Goal: Information Seeking & Learning: Find specific fact

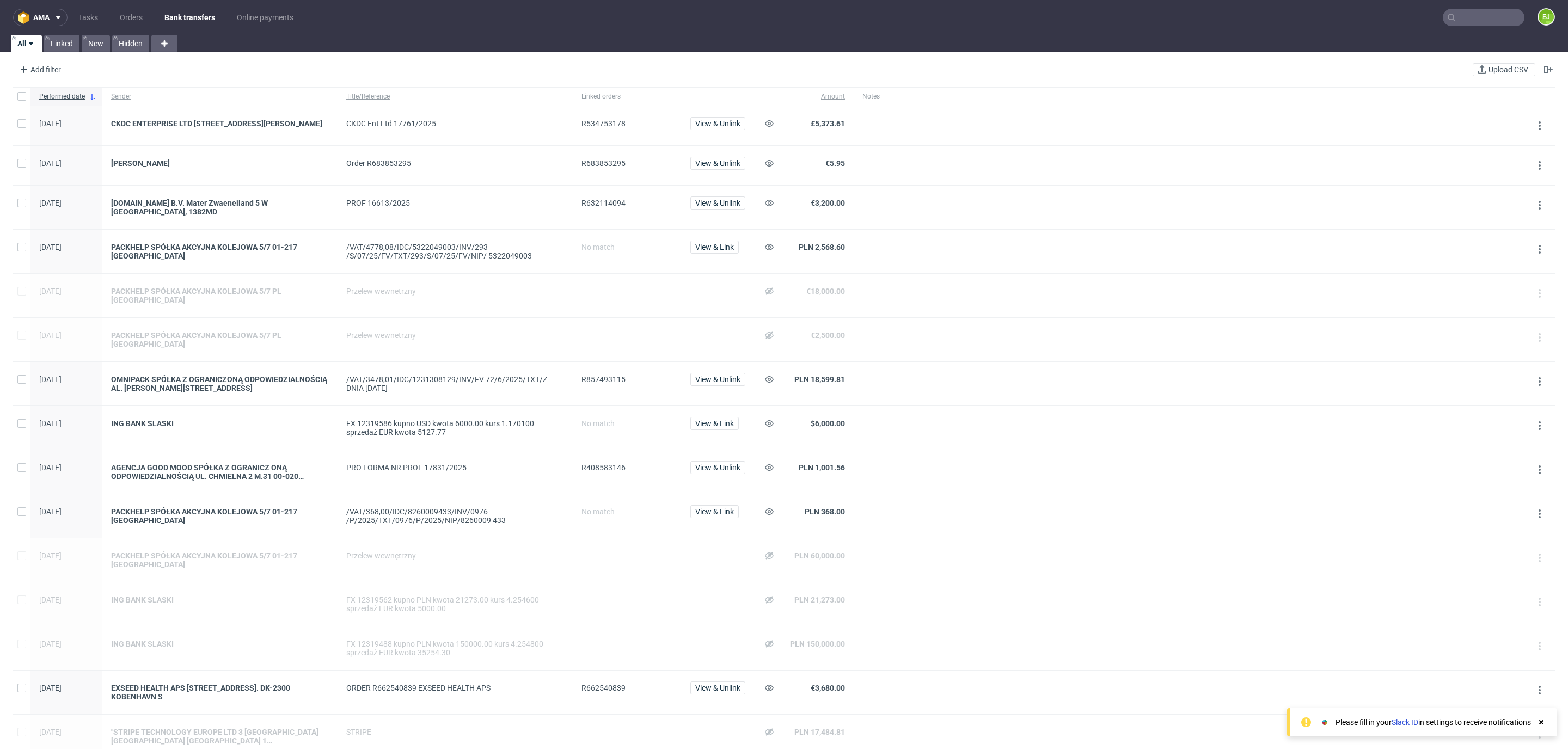
click at [1452, 20] on input "text" at bounding box center [1483, 17] width 82 height 17
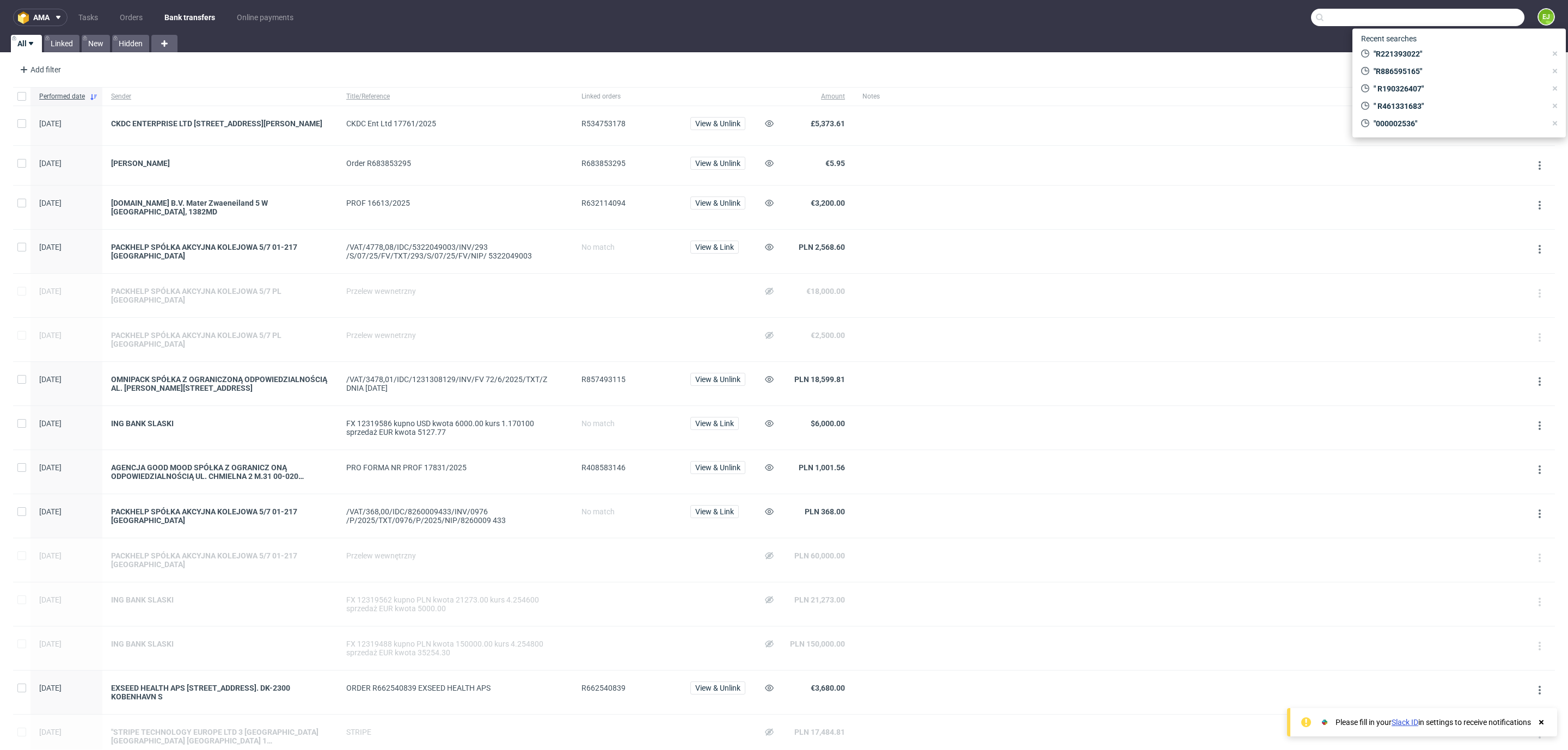
paste input "000002571"
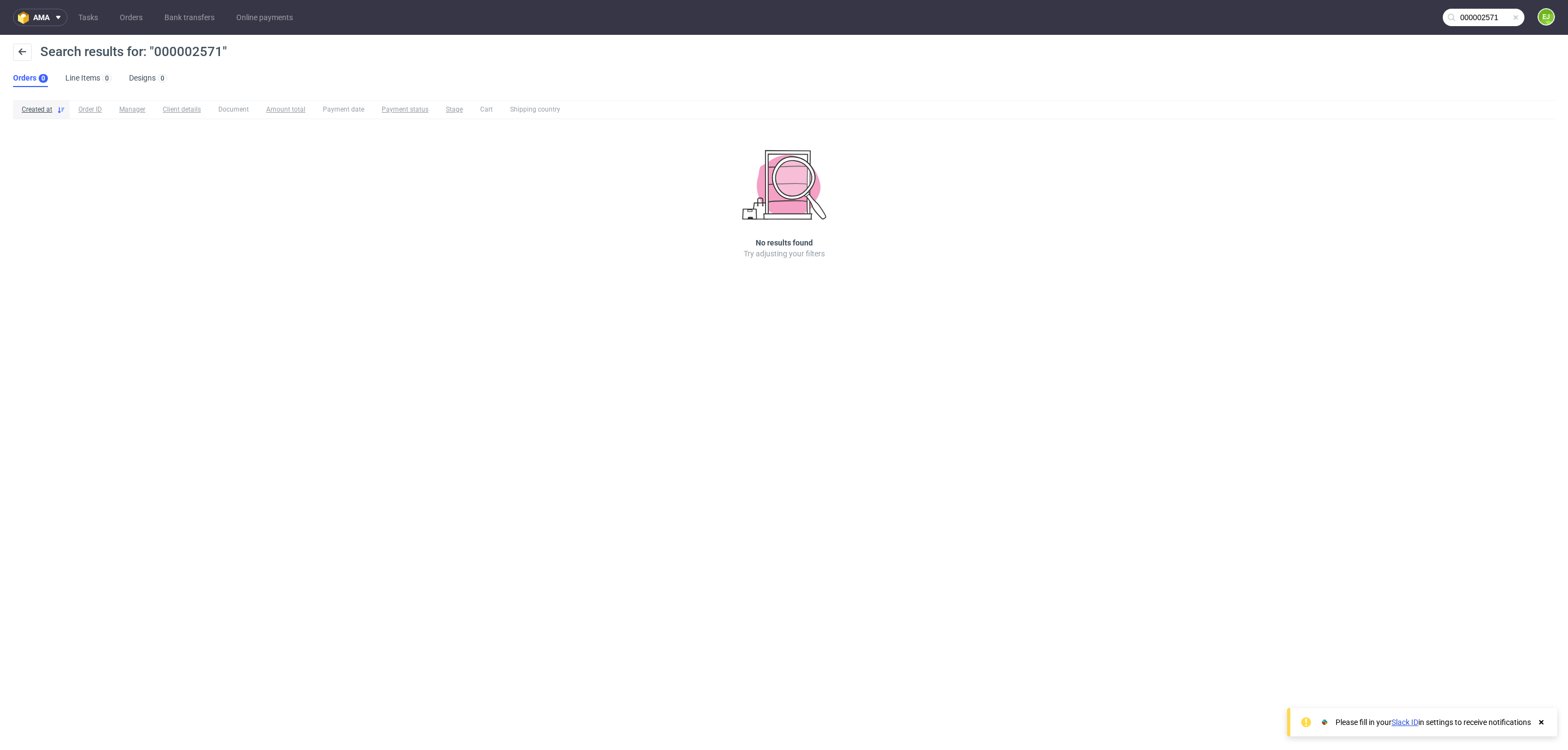
click at [1455, 17] on icon at bounding box center [1452, 17] width 9 height 9
click at [1459, 17] on input "000002571" at bounding box center [1417, 17] width 214 height 17
type input "#000002571"
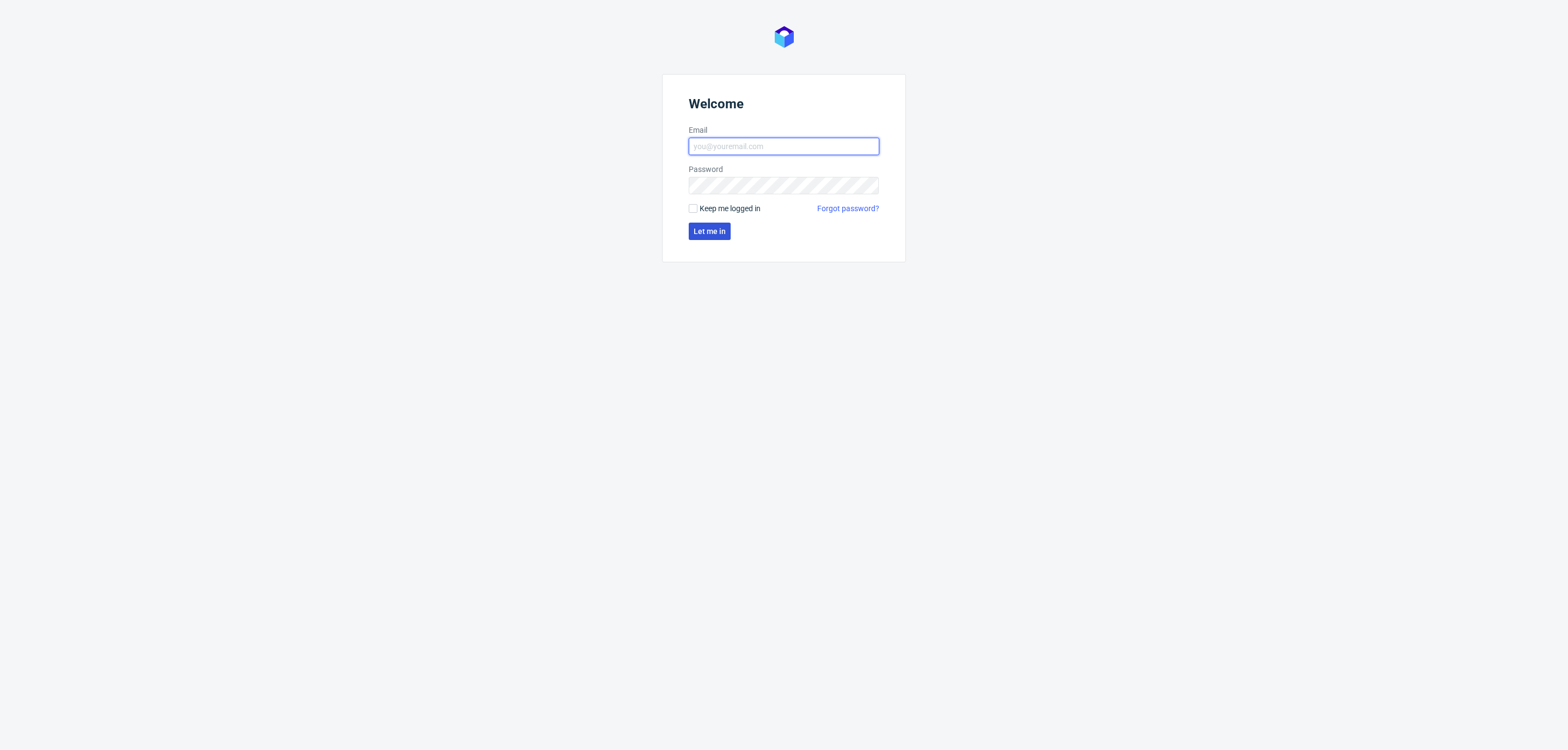
type input "[EMAIL_ADDRESS][DOMAIN_NAME]"
click at [708, 225] on button "Let me in" at bounding box center [709, 231] width 42 height 17
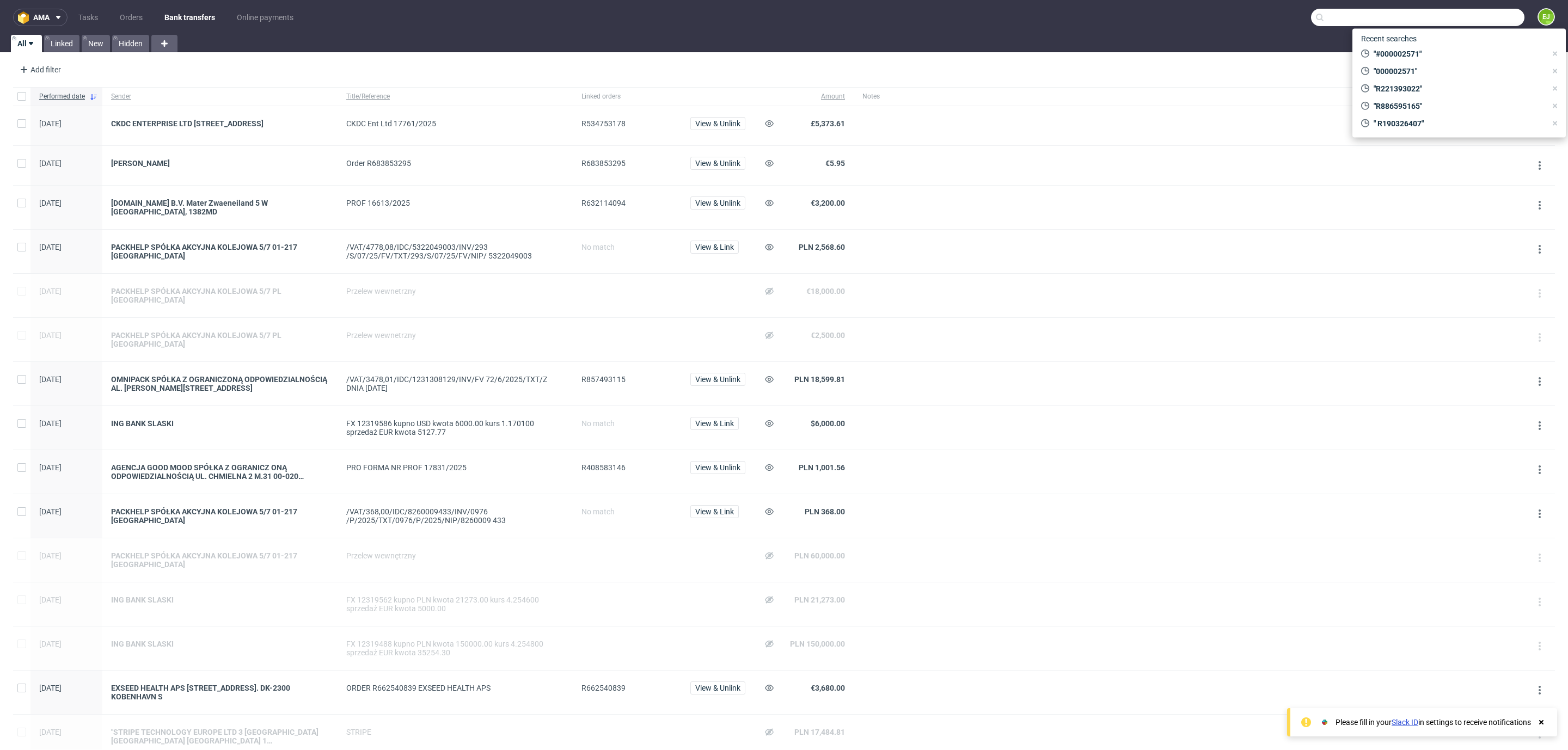
click at [1462, 12] on input "text" at bounding box center [1417, 17] width 214 height 17
paste input "000002571"
type input "000002571"
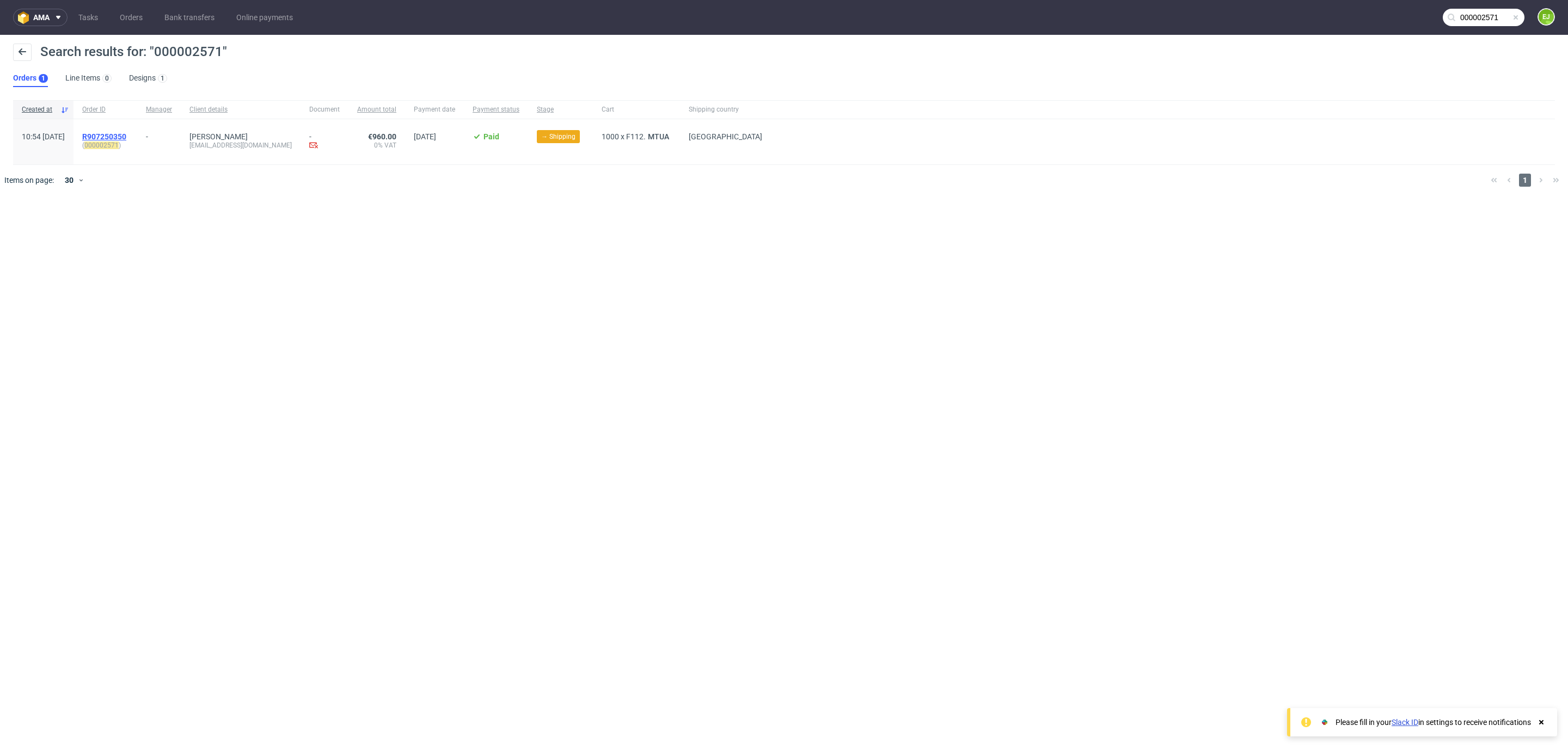
click at [126, 139] on span "R907250350" at bounding box center [104, 137] width 44 height 9
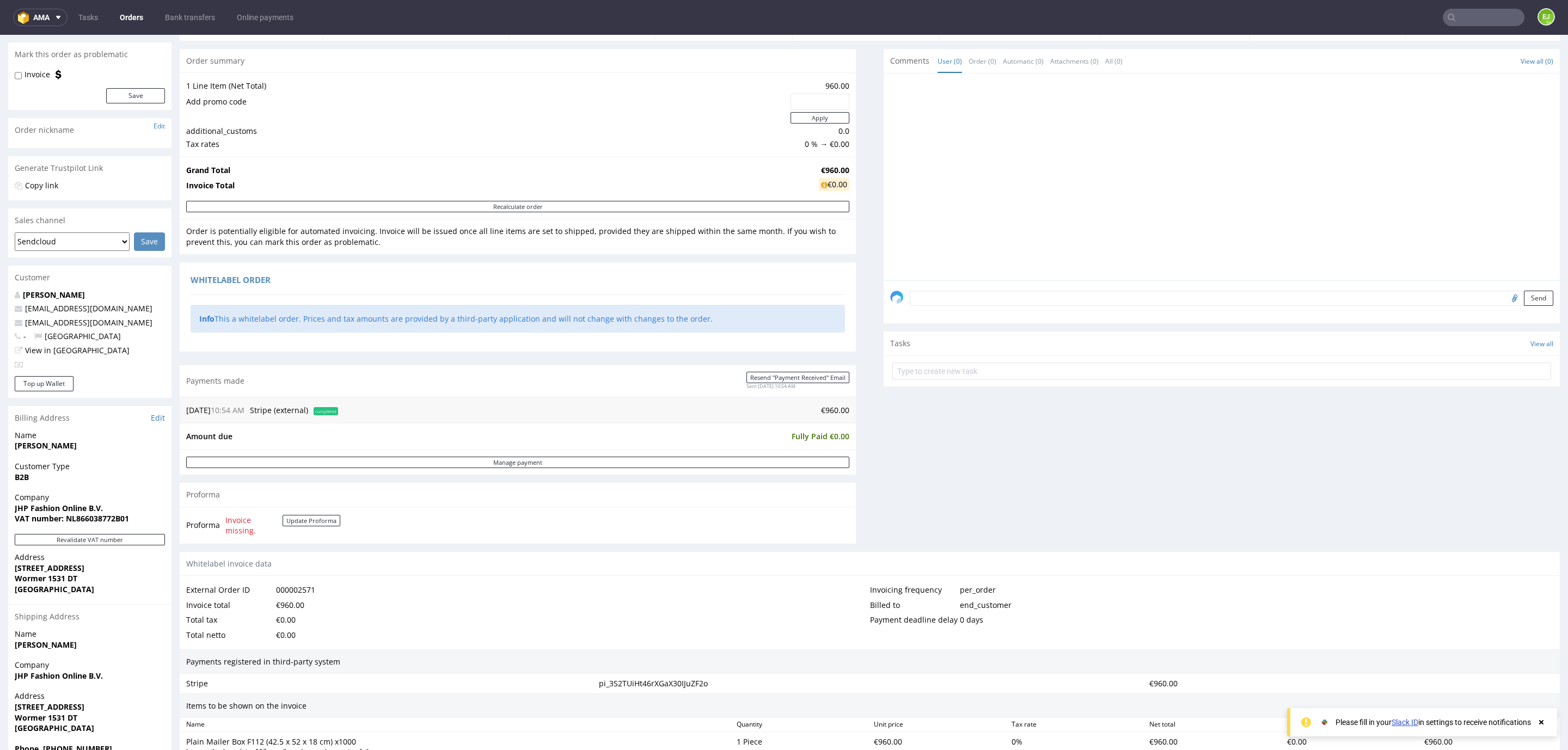
scroll to position [292, 0]
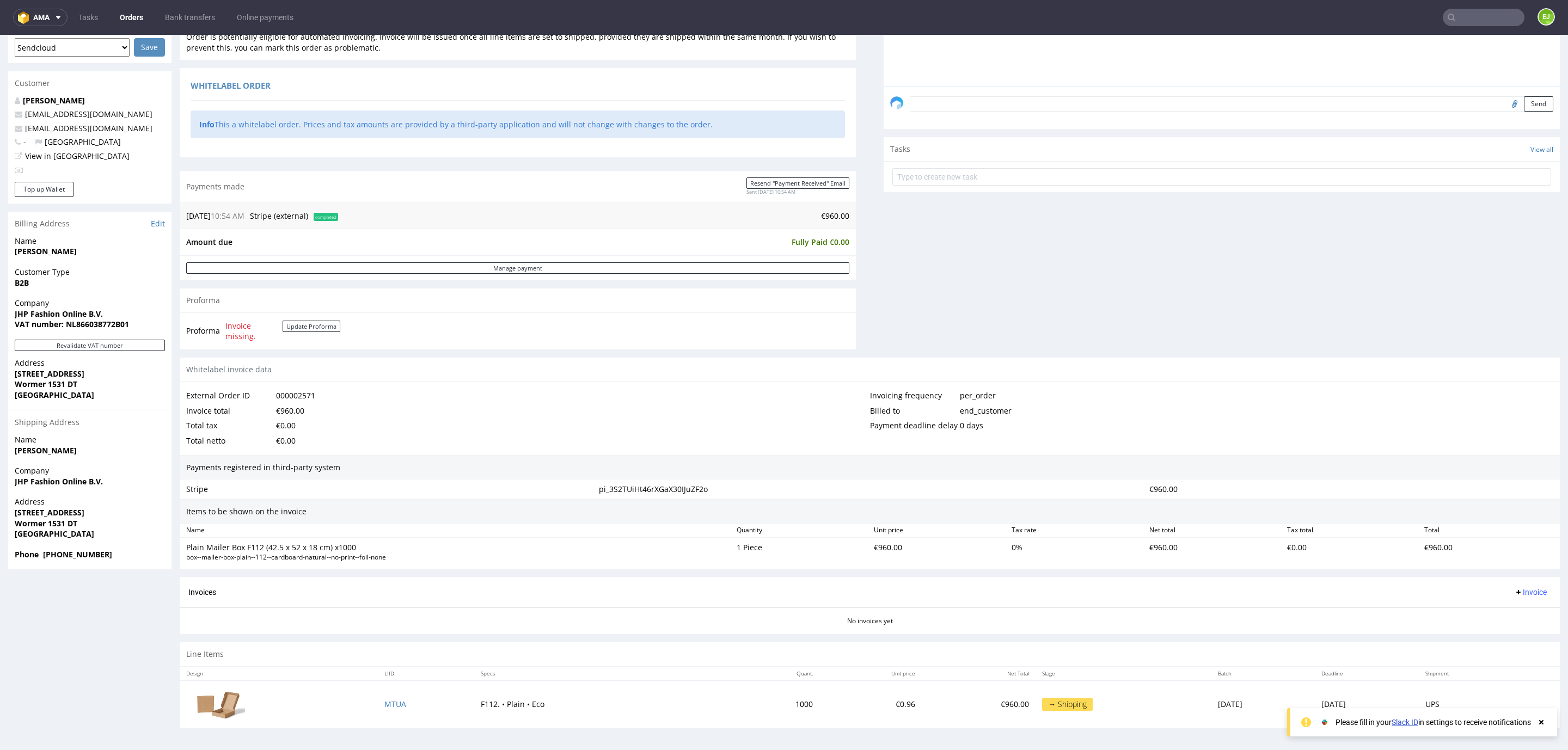
click at [108, 324] on strong "VAT number: NL866038772B01" at bounding box center [72, 324] width 115 height 10
copy strong "NL866038772B01"
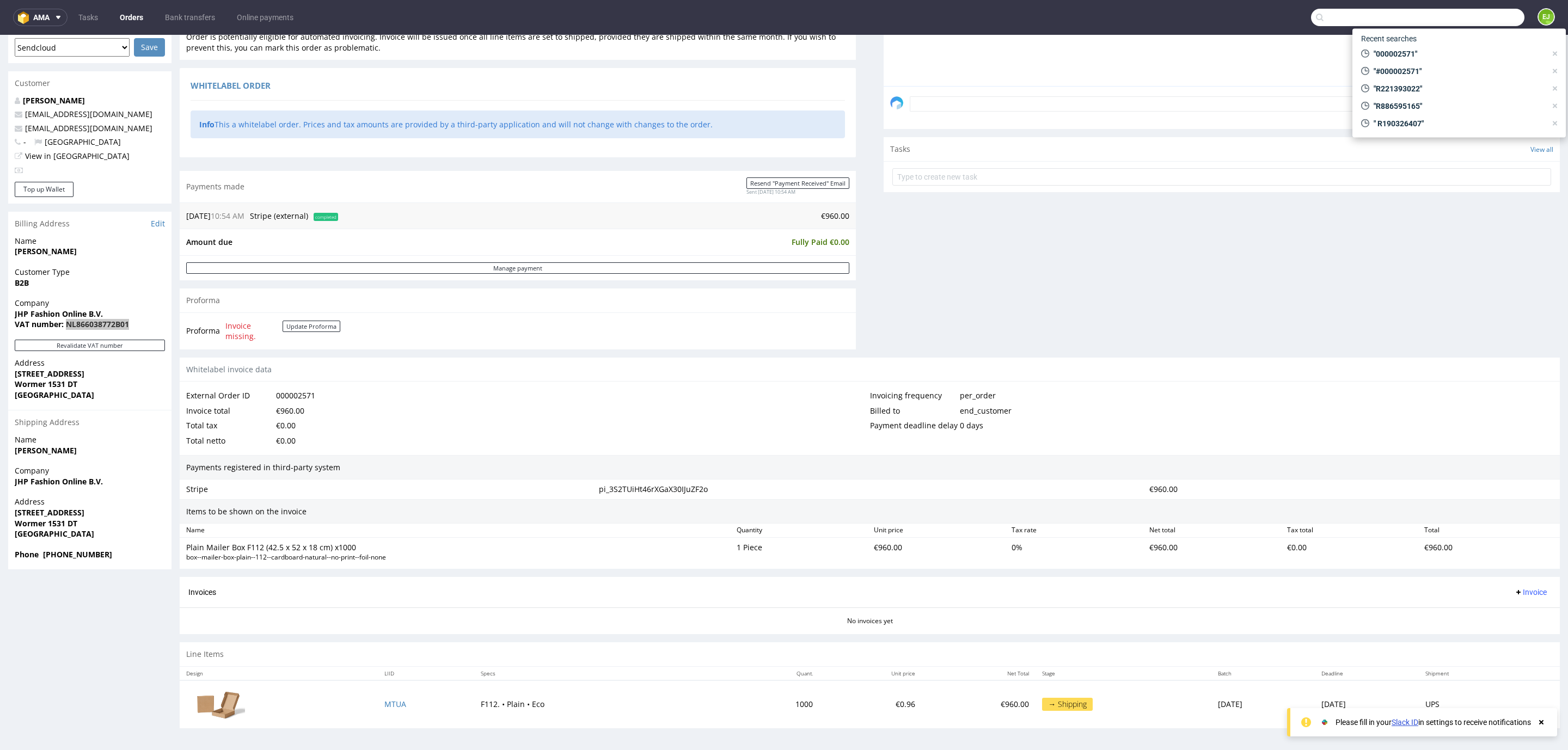
paste input "R980887671"
type input "R980887671"
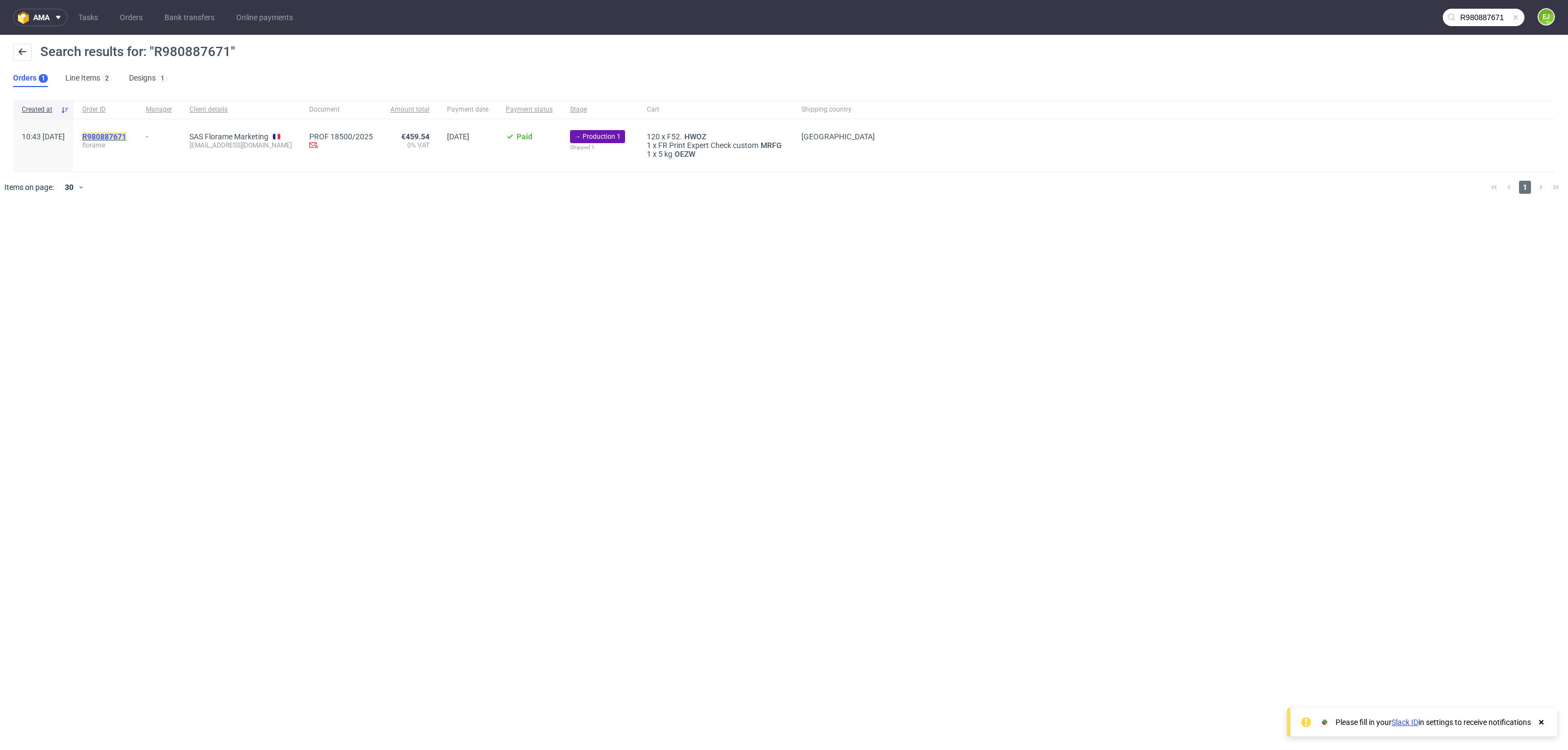
click at [126, 140] on mark "R980887671" at bounding box center [104, 137] width 44 height 9
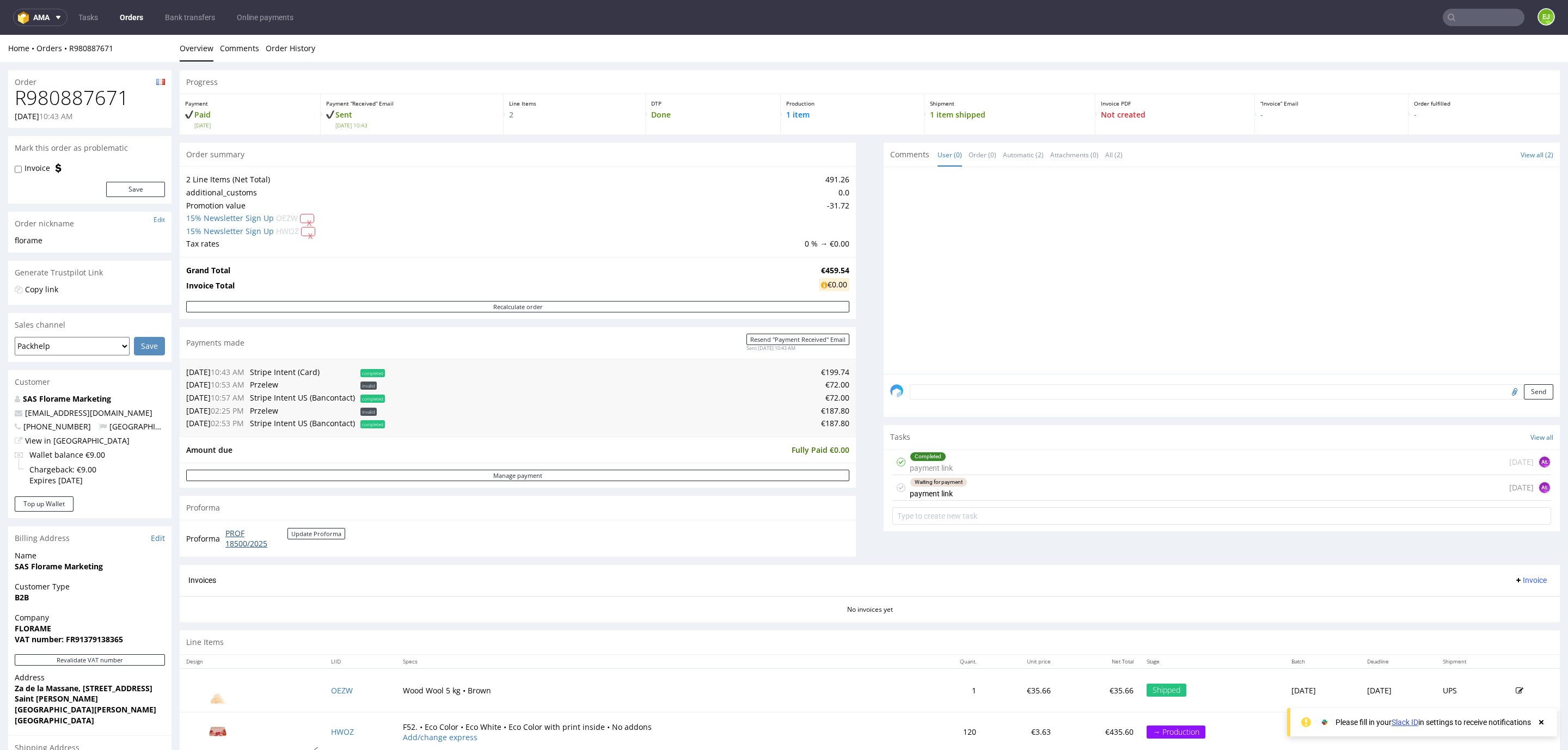
click at [258, 549] on link "PROF 18500/2025" at bounding box center [256, 538] width 62 height 21
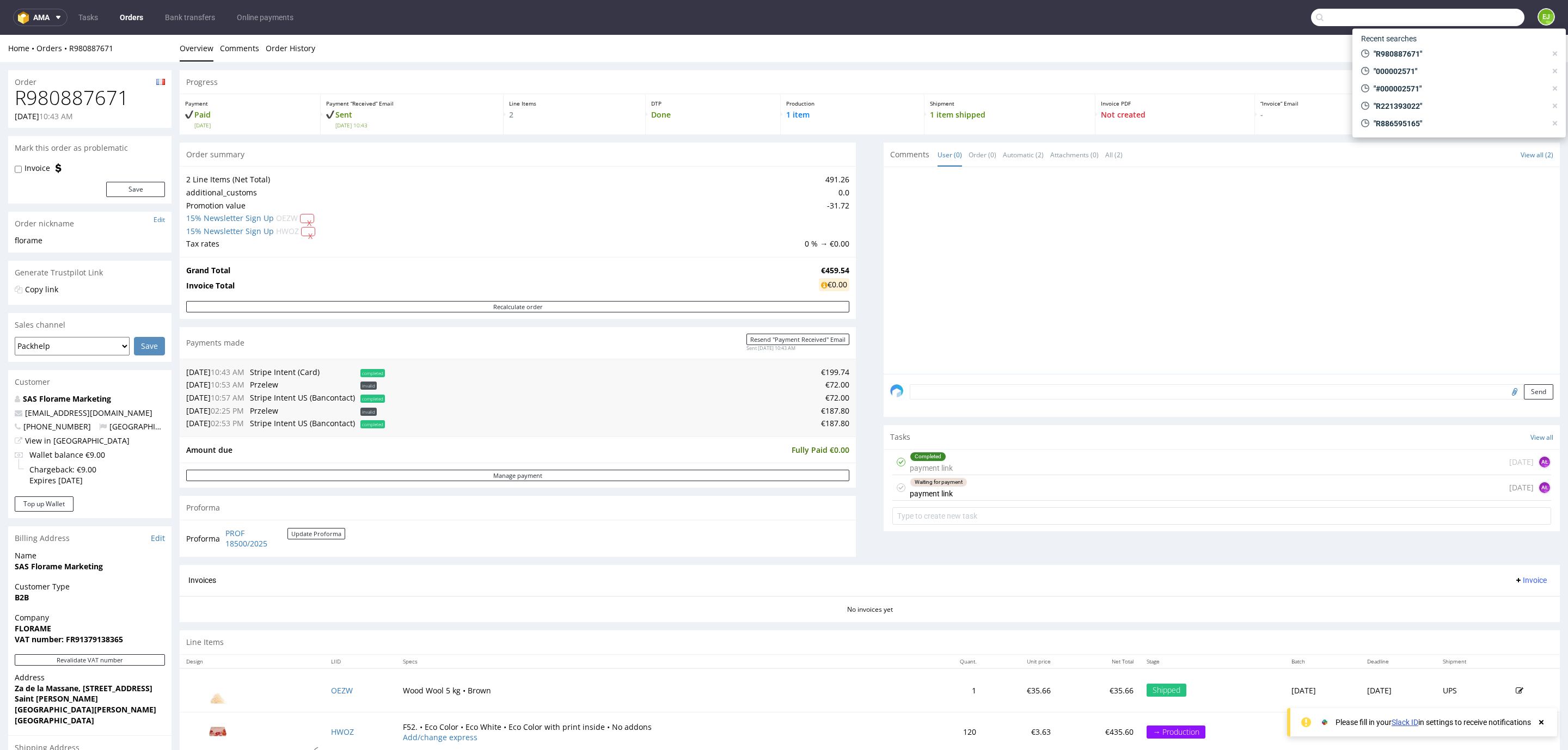
click at [1497, 21] on input "text" at bounding box center [1417, 17] width 214 height 17
type input "000002575"
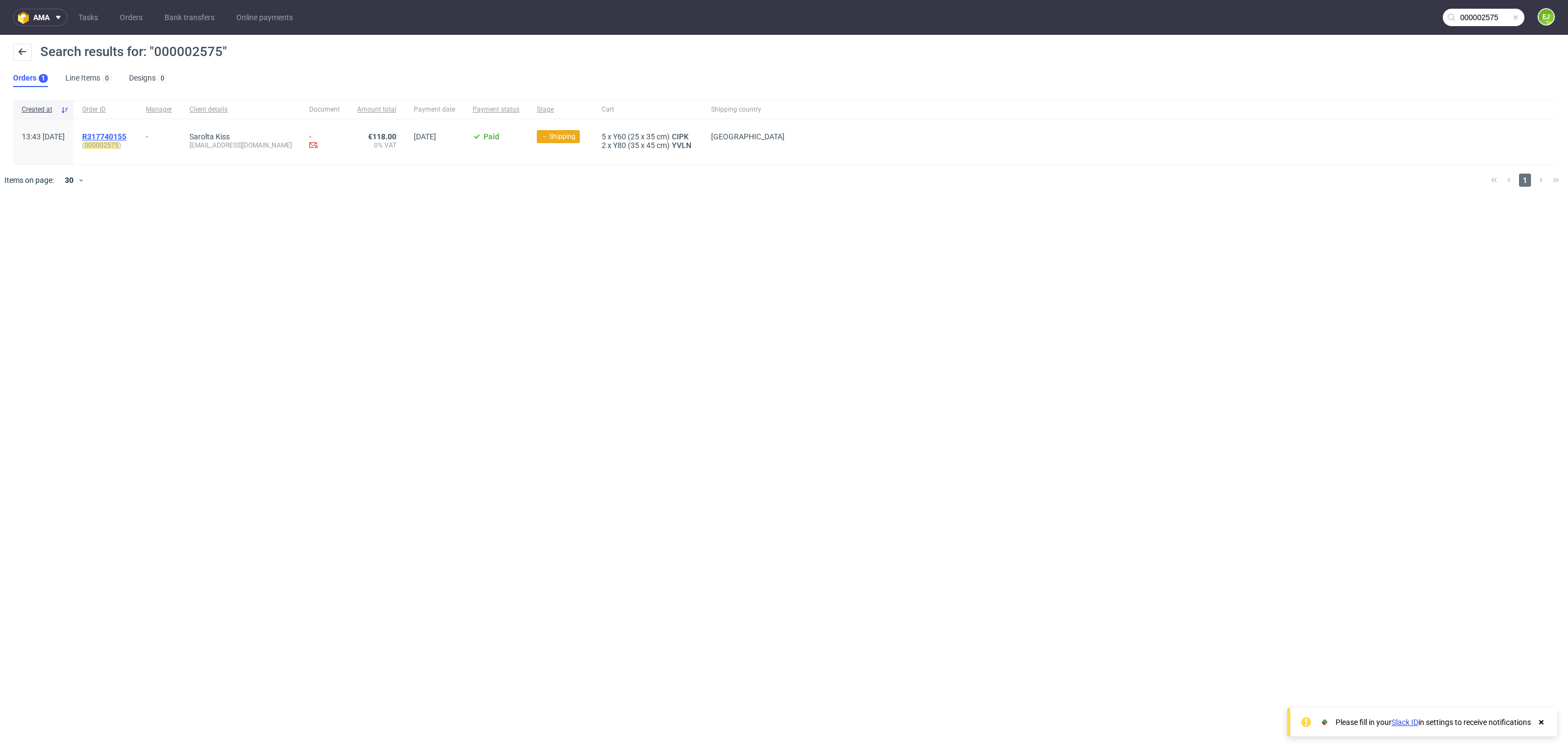
click at [126, 140] on span "R317740155" at bounding box center [104, 137] width 44 height 9
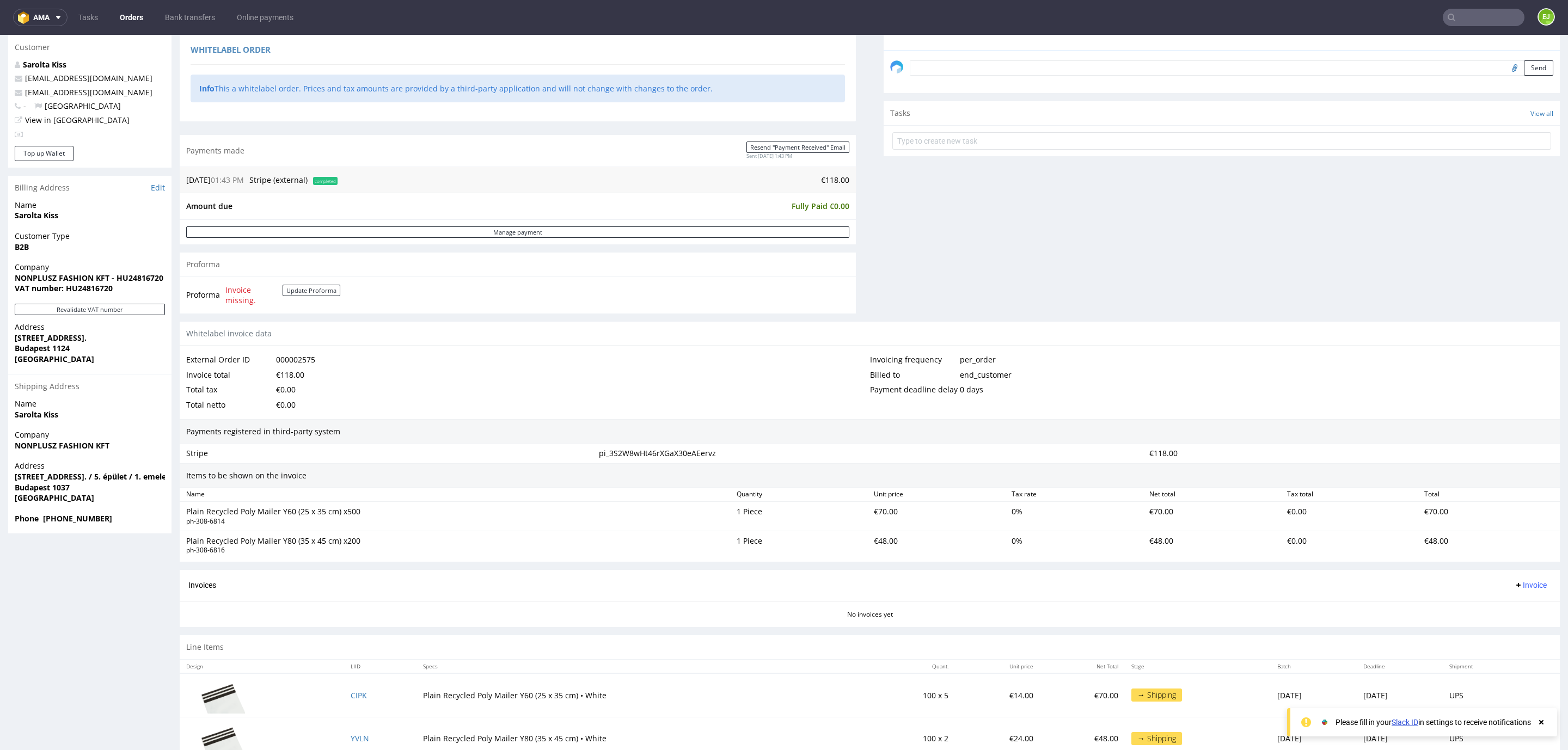
scroll to position [361, 0]
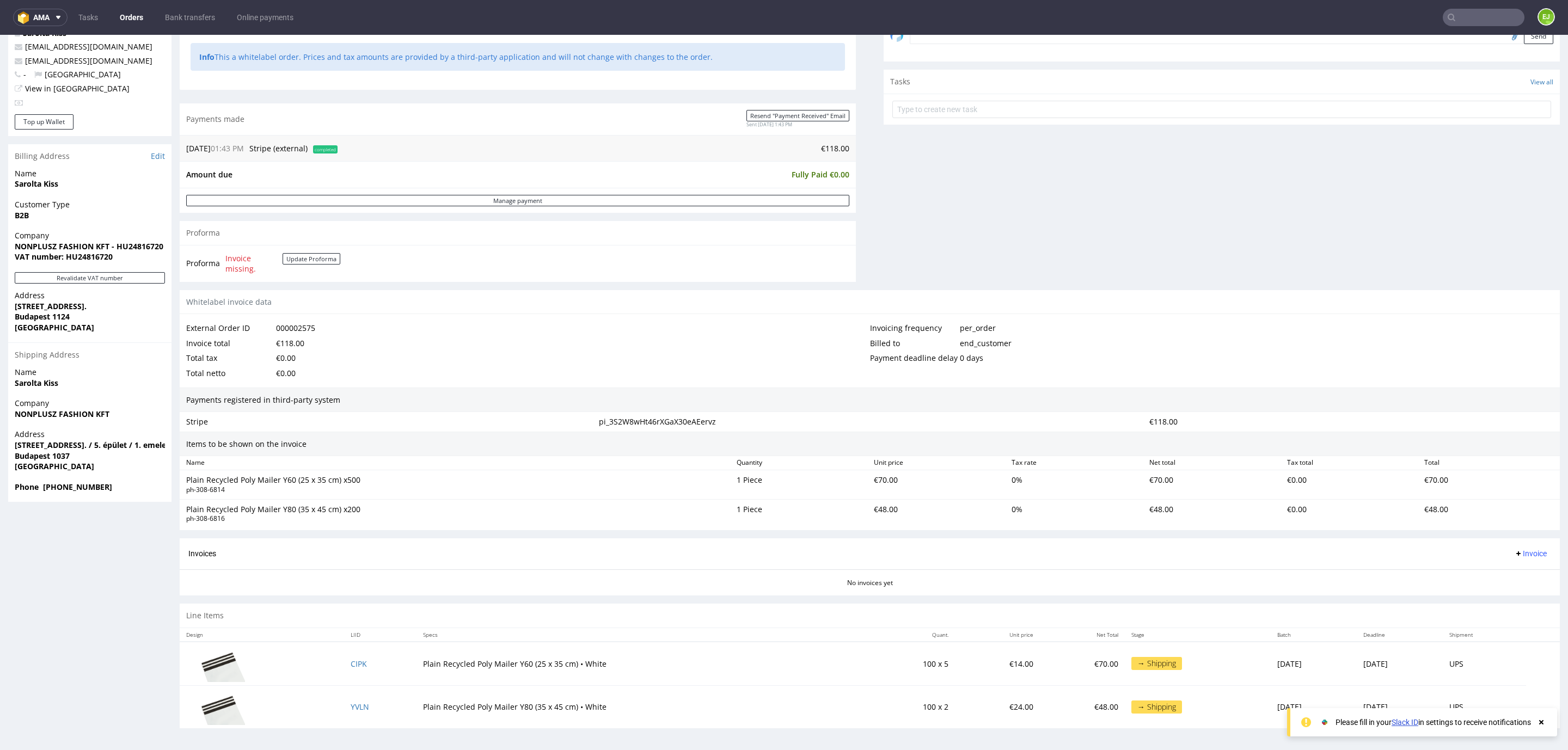
click at [98, 255] on strong "VAT number: HU24816720" at bounding box center [64, 257] width 98 height 10
copy strong "HU24816720"
click at [34, 241] on strong "NONPLUSZ FASHION KFT - HU24816720" at bounding box center [89, 246] width 149 height 10
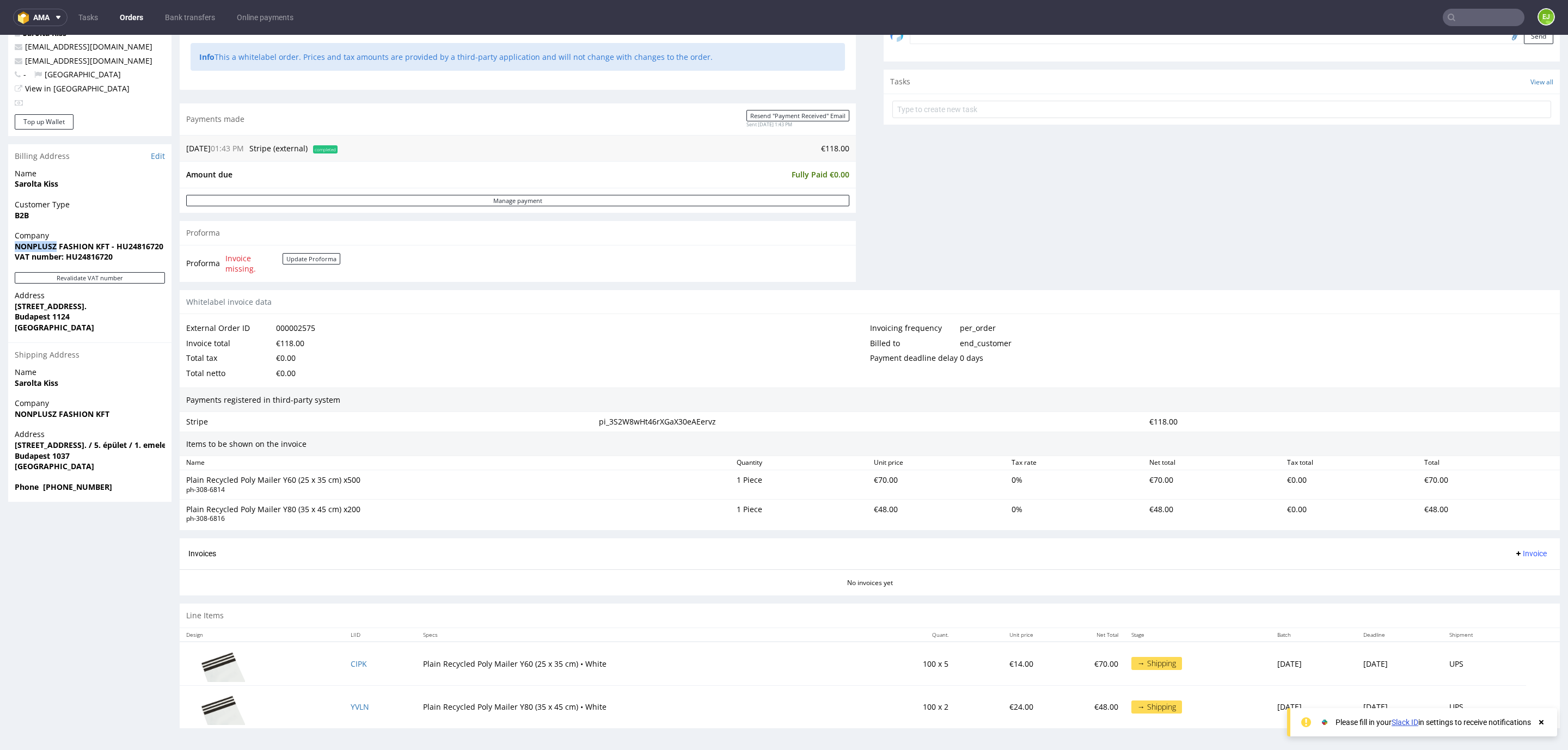
click at [18, 241] on strong "NONPLUSZ FASHION KFT - HU24816720" at bounding box center [89, 246] width 149 height 10
drag, startPoint x: 18, startPoint y: 239, endPoint x: 51, endPoint y: 245, distance: 33.5
click at [51, 245] on strong "NONPLUSZ FASHION KFT - HU24816720" at bounding box center [89, 246] width 149 height 10
drag, startPoint x: 12, startPoint y: 240, endPoint x: 108, endPoint y: 242, distance: 96.0
click at [108, 242] on div "Company NONPLUSZ FASHION KFT - HU24816720 VAT number: HU24816720" at bounding box center [90, 251] width 163 height 42
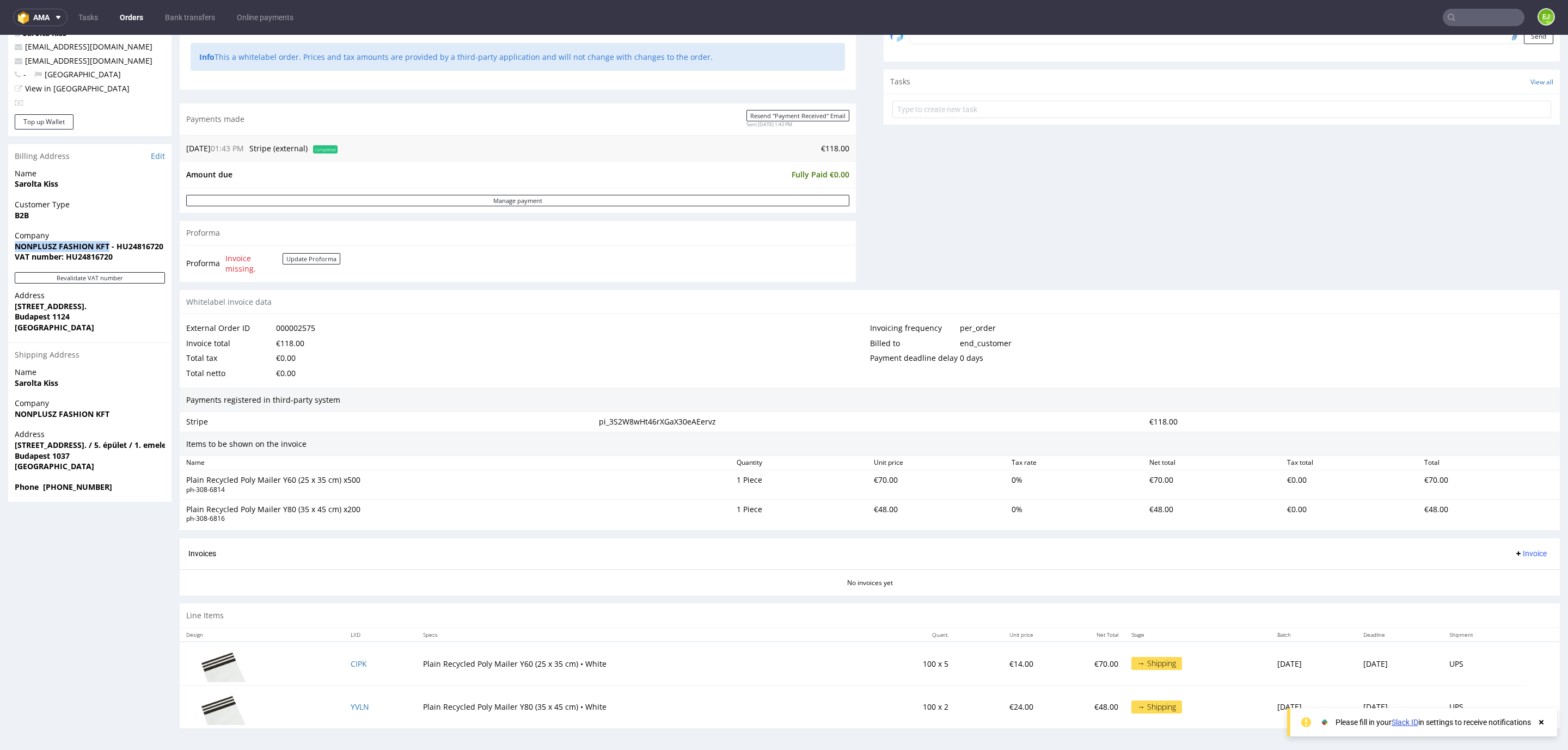
copy strong "NONPLUSZ FASHION KFT"
click at [49, 301] on strong "[STREET_ADDRESS]." at bounding box center [51, 306] width 72 height 10
copy strong "[STREET_ADDRESS]."
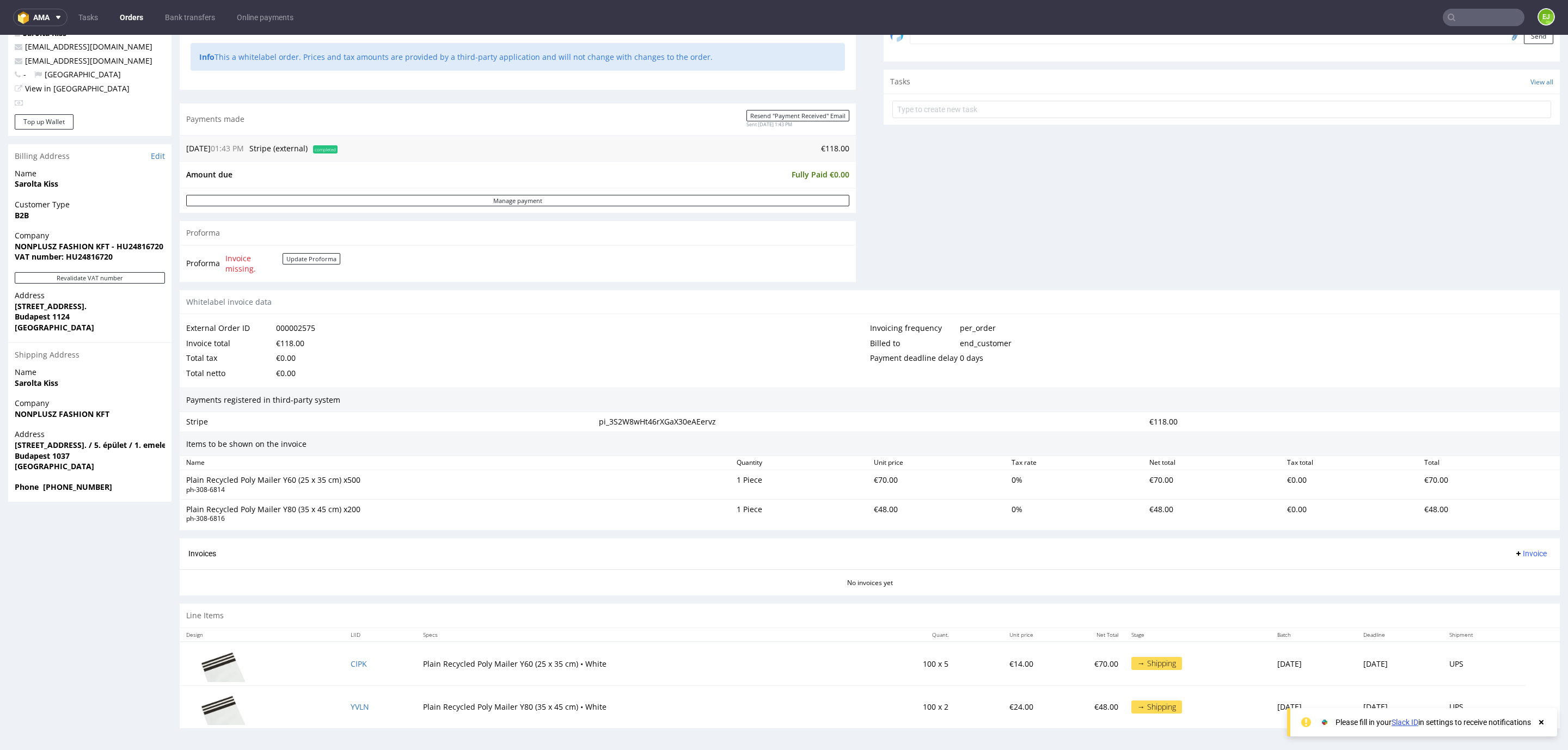
click at [44, 312] on strong "Budapest 1124" at bounding box center [42, 316] width 55 height 10
copy strong "Budapest 1124"
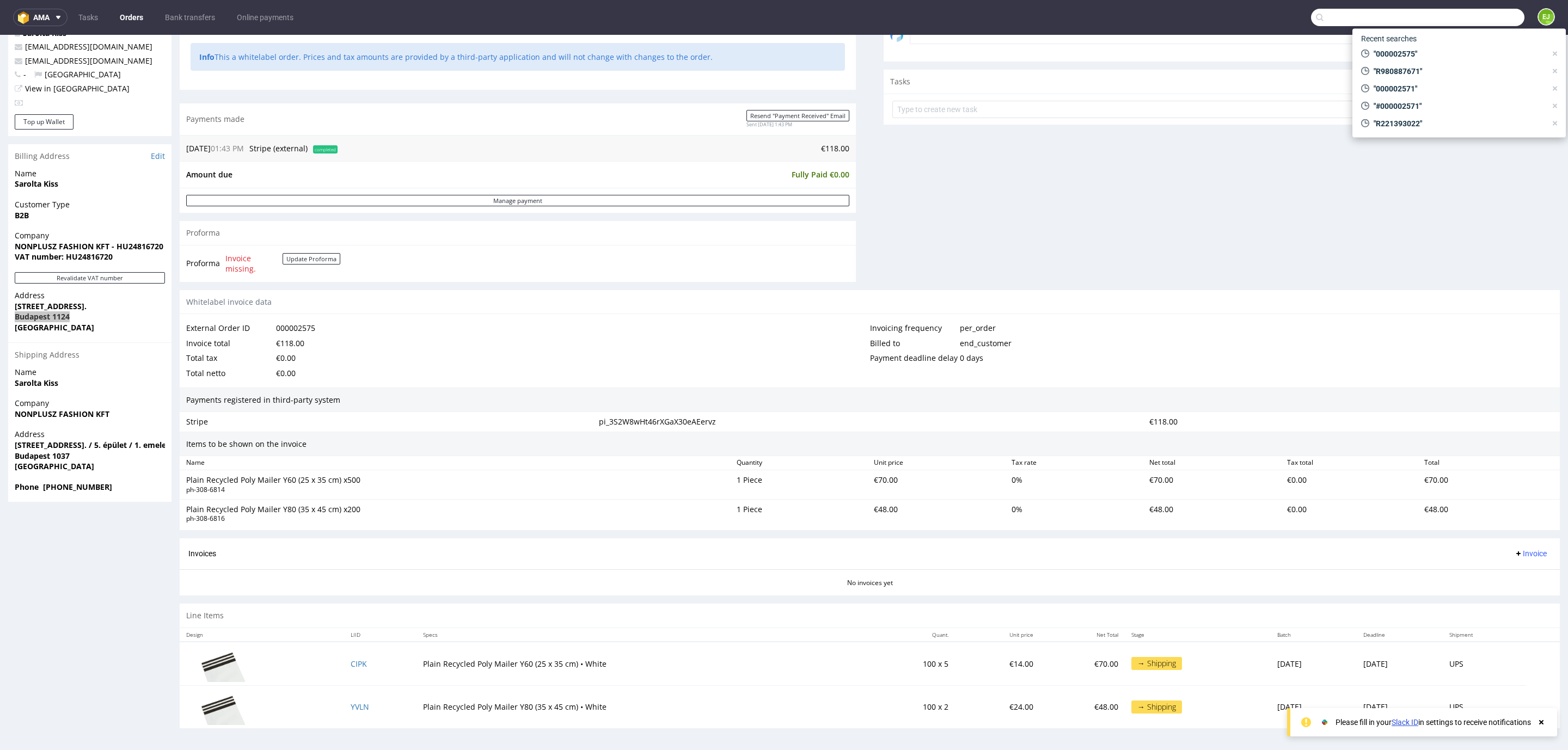
click at [1445, 25] on input "text" at bounding box center [1417, 17] width 214 height 17
paste input "Payment for Invoice R253767639"
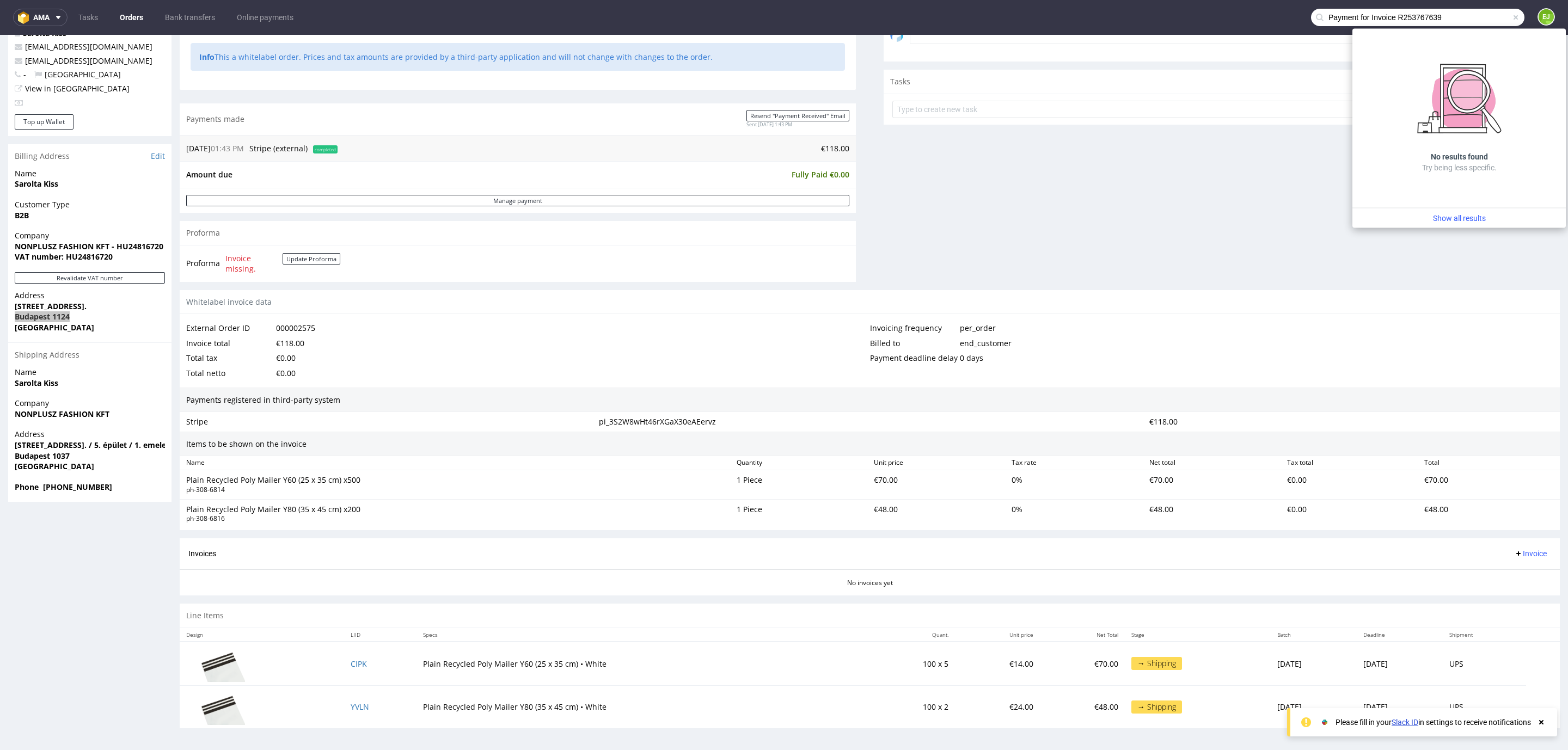
click at [1385, 12] on input "Payment for Invoice R253767639" at bounding box center [1417, 17] width 214 height 17
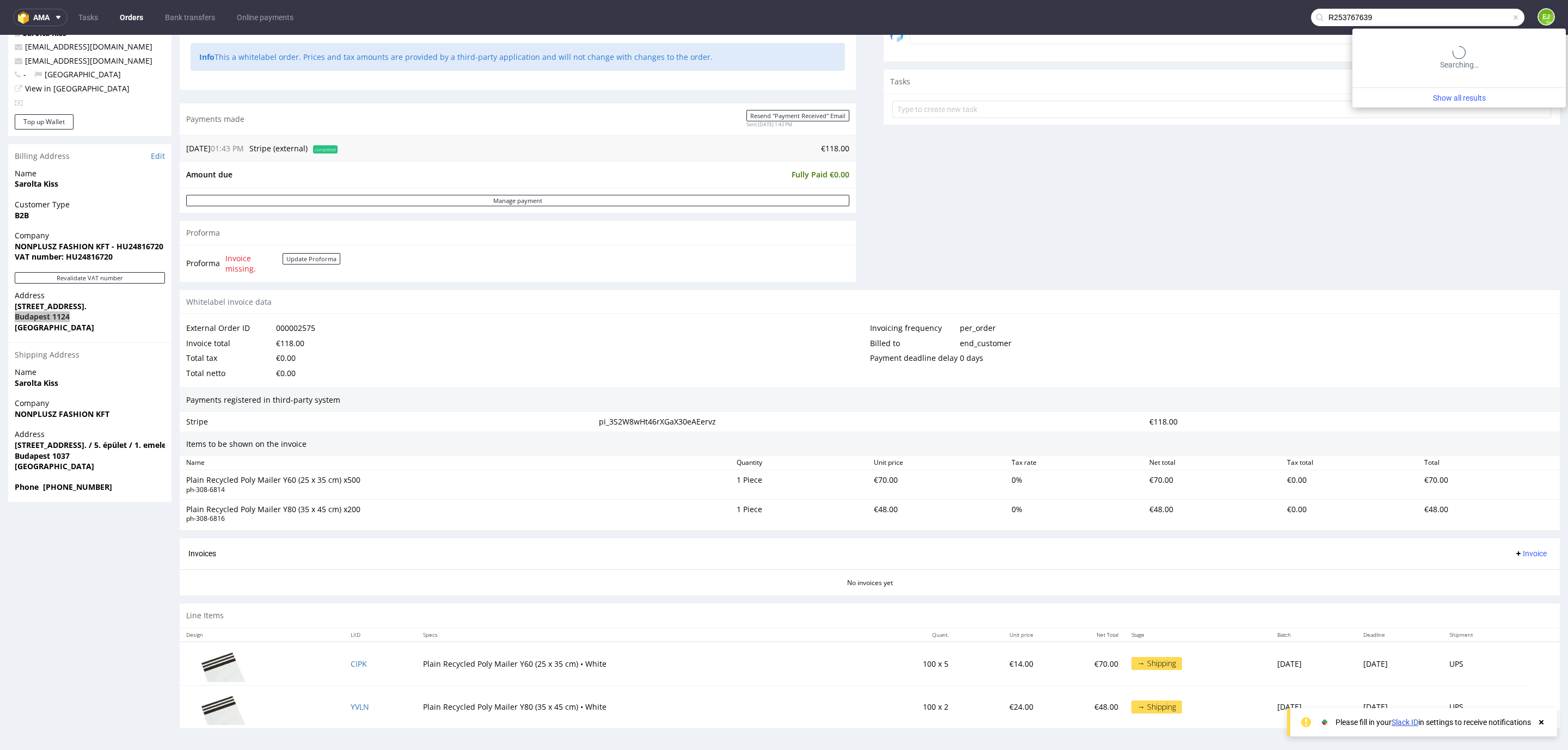
type input "R253767639"
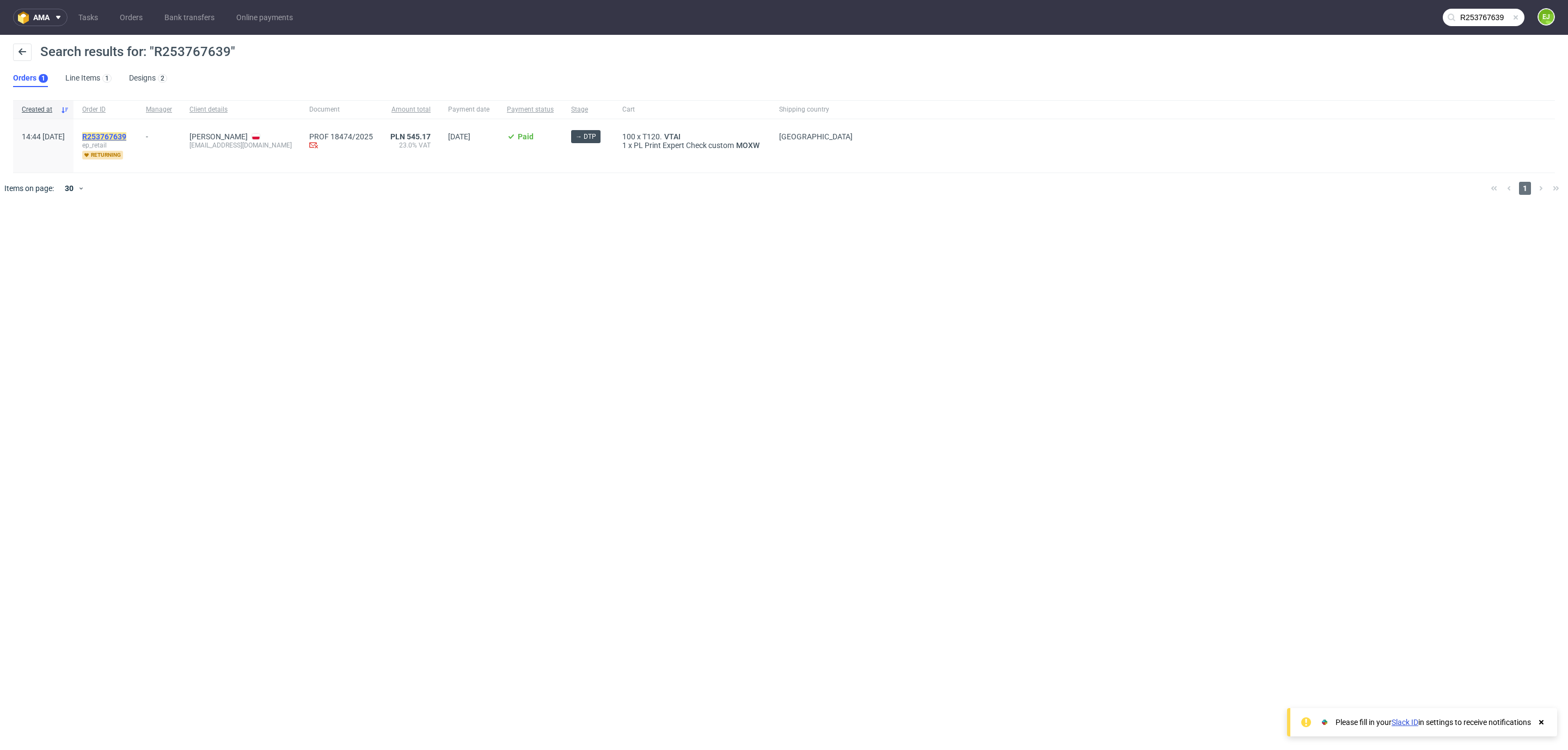
click at [126, 136] on mark "R253767639" at bounding box center [104, 137] width 44 height 9
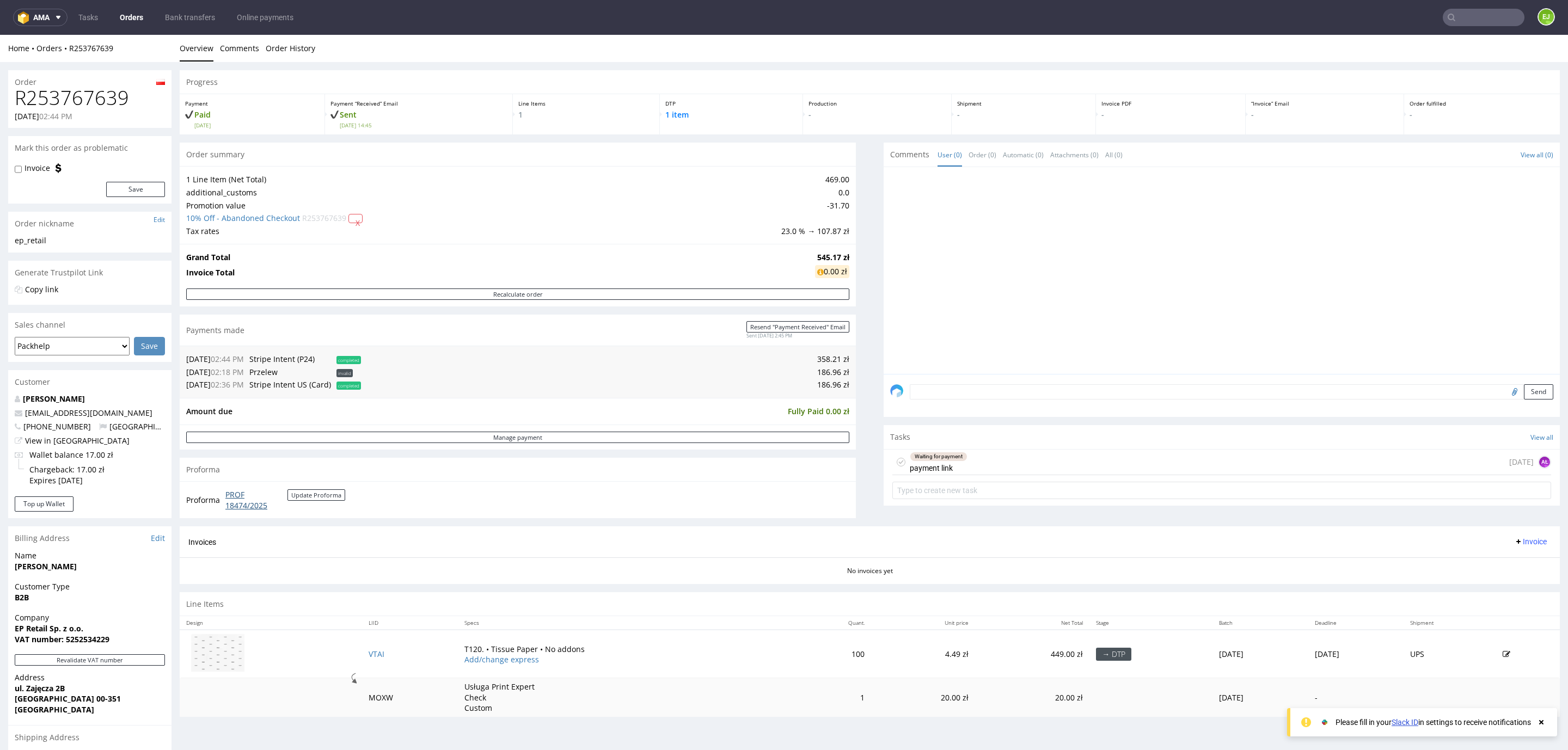
click at [232, 497] on link "PROF 18474/2025" at bounding box center [256, 500] width 62 height 21
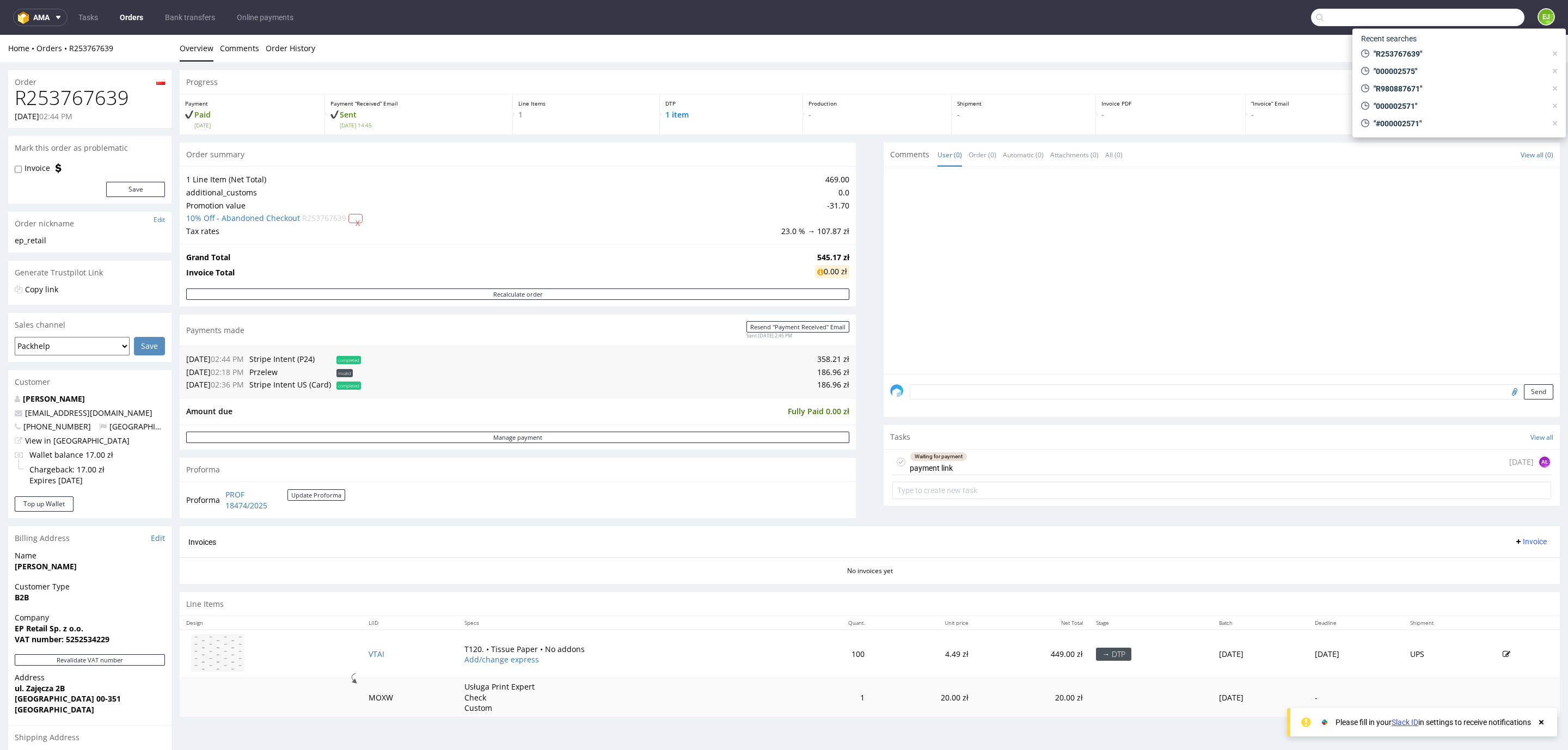
click at [1458, 19] on input "text" at bounding box center [1417, 17] width 214 height 17
paste input "Payment for Invoice R980887671"
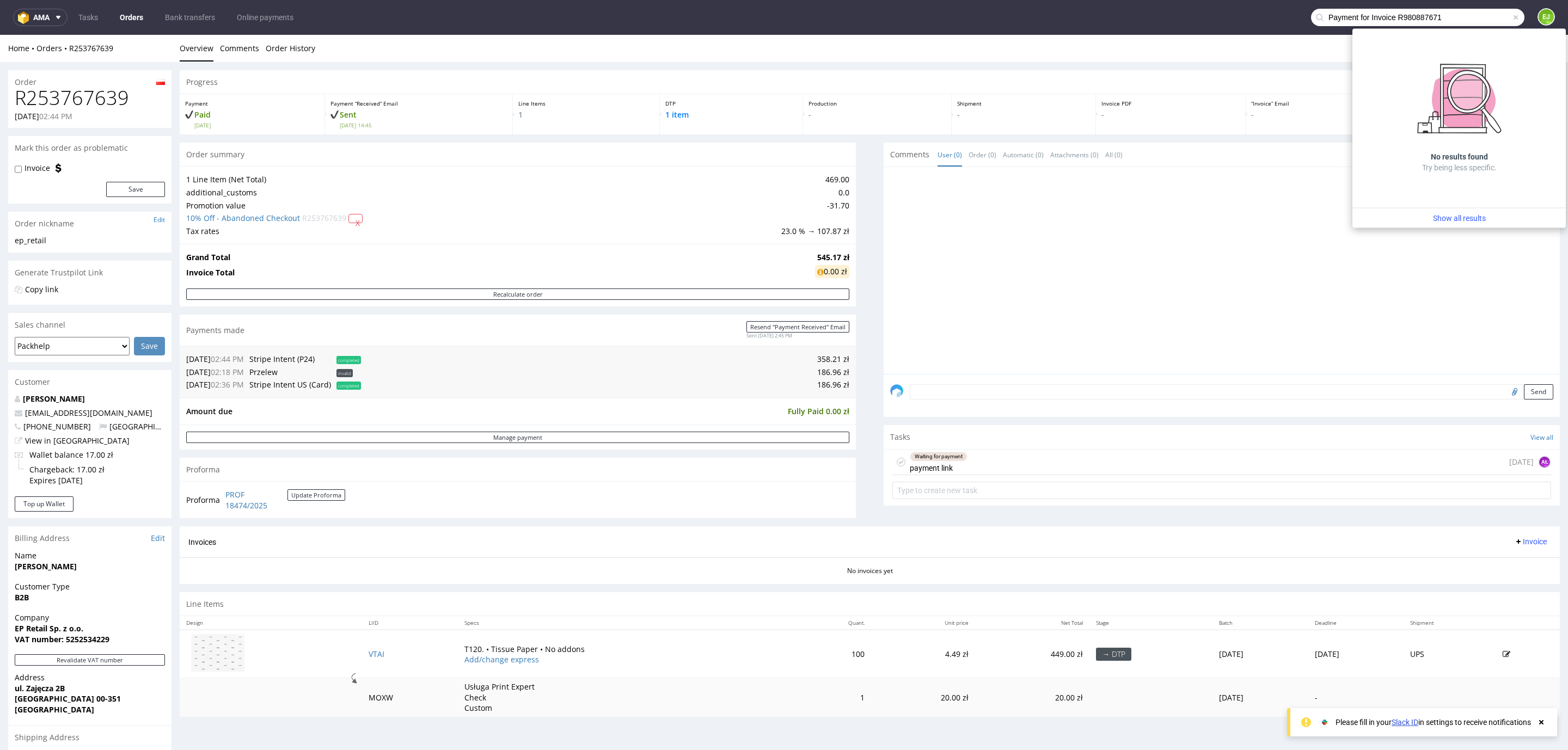
click at [1385, 15] on input "Payment for Invoice R980887671" at bounding box center [1417, 17] width 214 height 17
type input "R980887671"
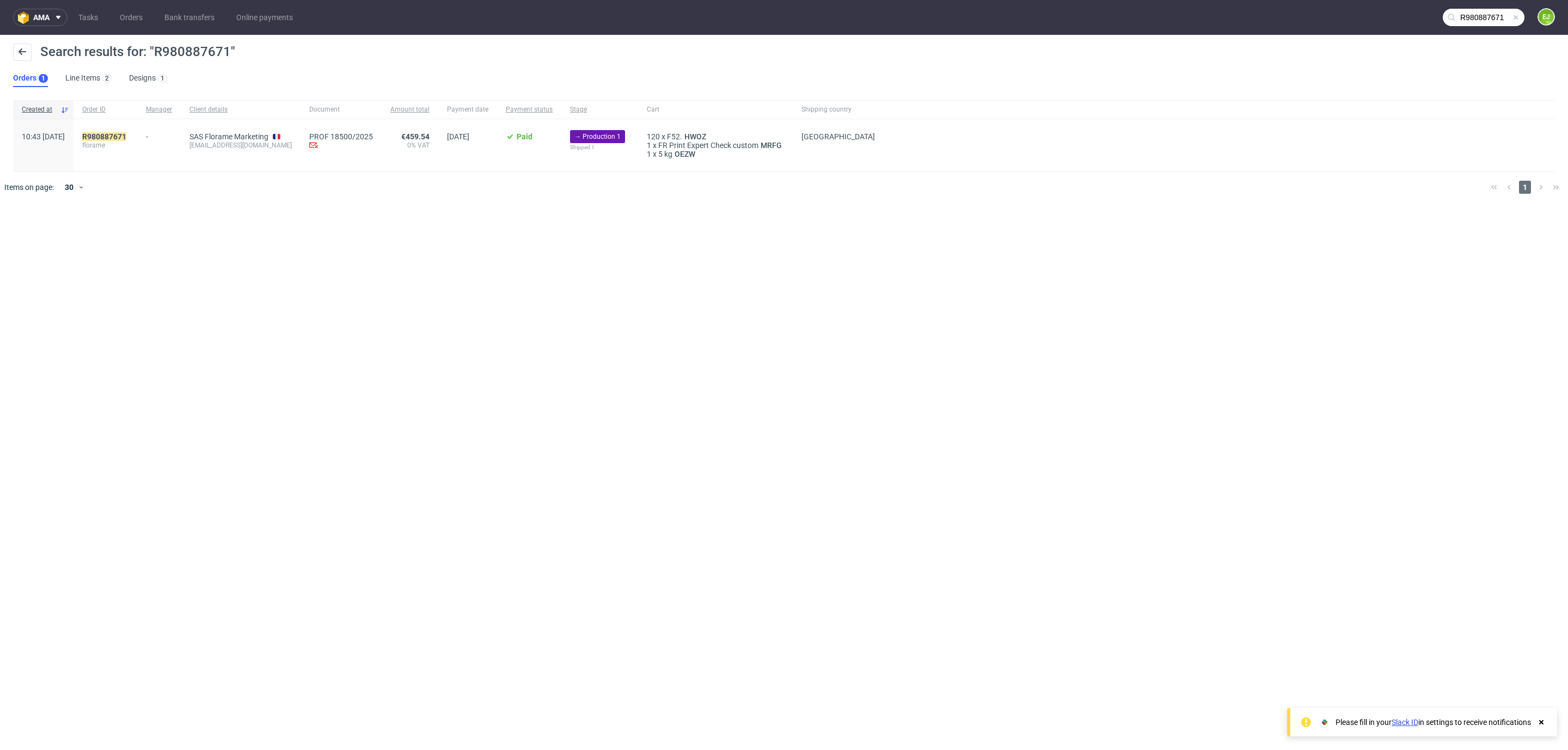
click at [129, 142] on span "florame" at bounding box center [106, 145] width 46 height 9
click at [126, 138] on mark "R980887671" at bounding box center [104, 137] width 44 height 9
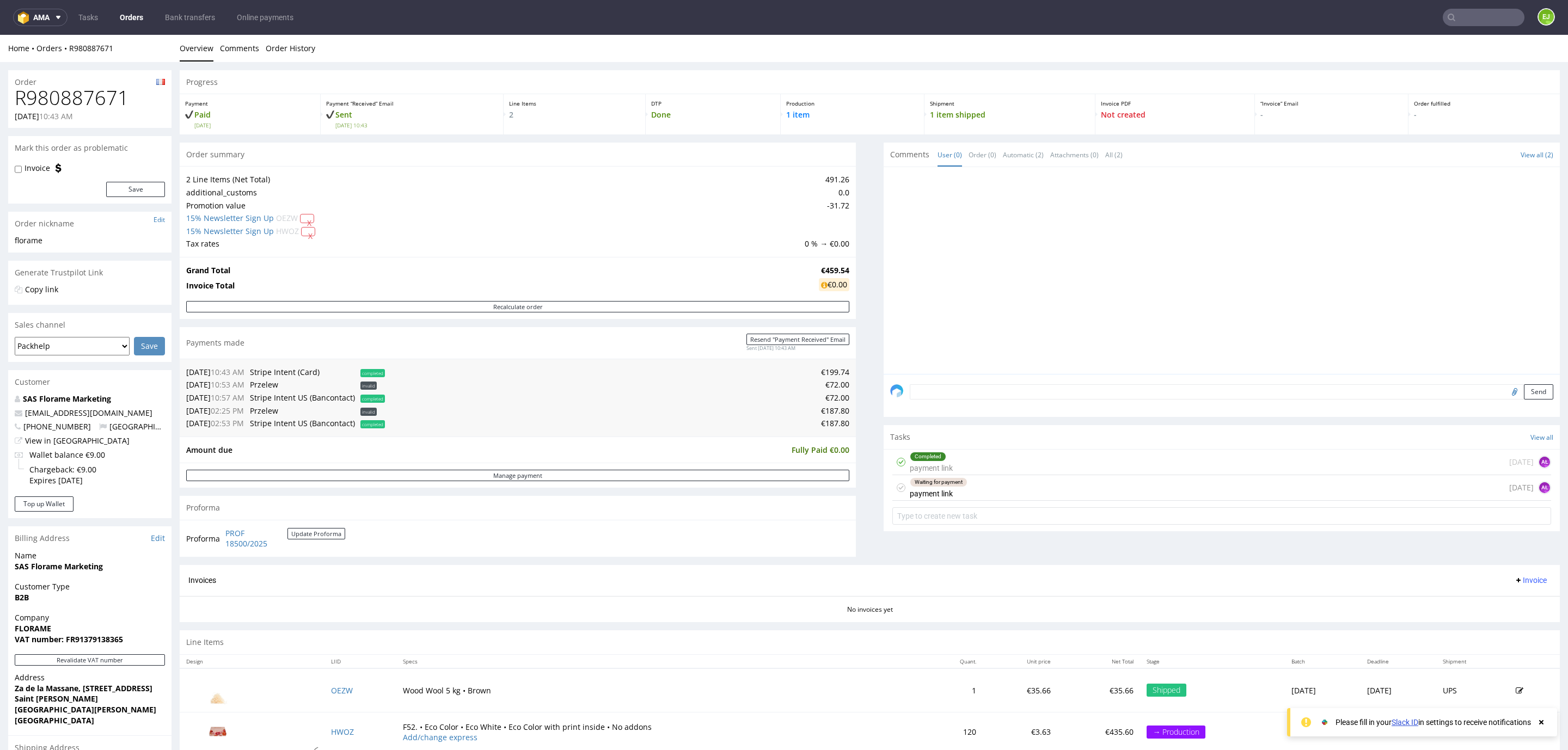
click at [110, 642] on strong "VAT number: FR91379138365" at bounding box center [69, 639] width 108 height 10
copy strong "FR91379138365"
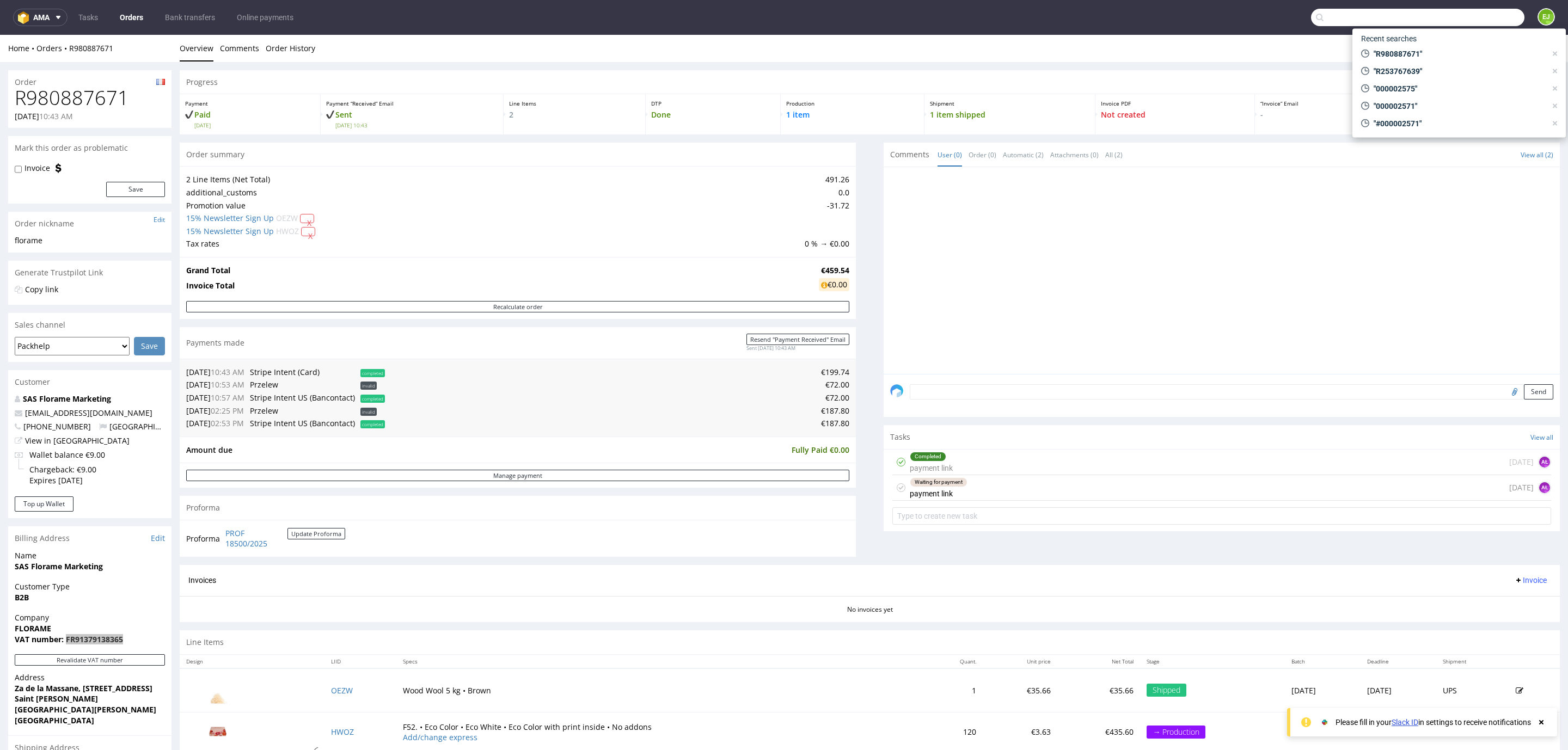
click at [1506, 17] on input "text" at bounding box center [1417, 17] width 214 height 17
paste input "Payment for Invoice R167004887"
type input "Payment for Invoice R167004887"
click at [1511, 17] on span at bounding box center [1516, 17] width 9 height 9
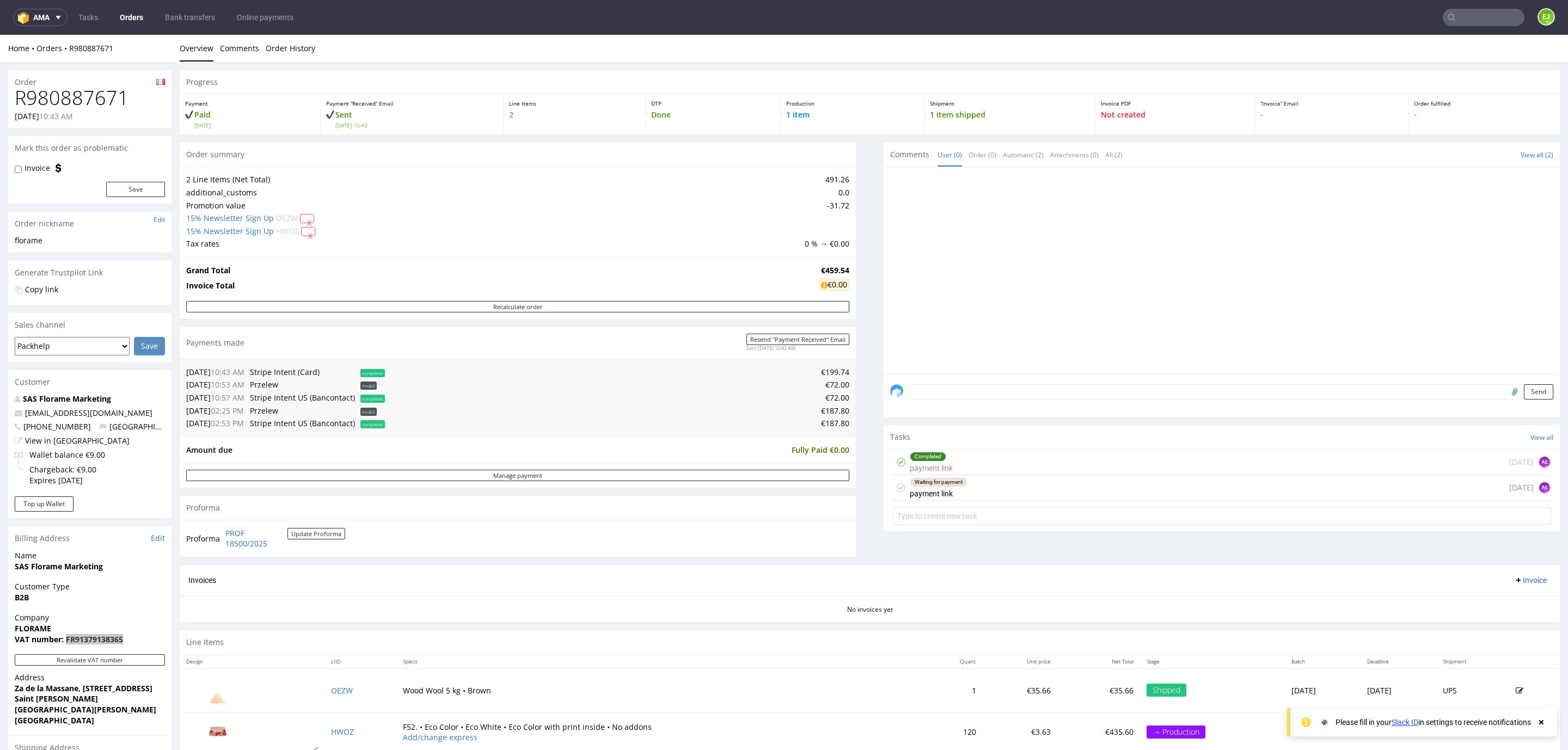
click at [1468, 26] on nav "ama Tasks Orders Bank transfers Online payments EJ" at bounding box center [784, 17] width 1568 height 35
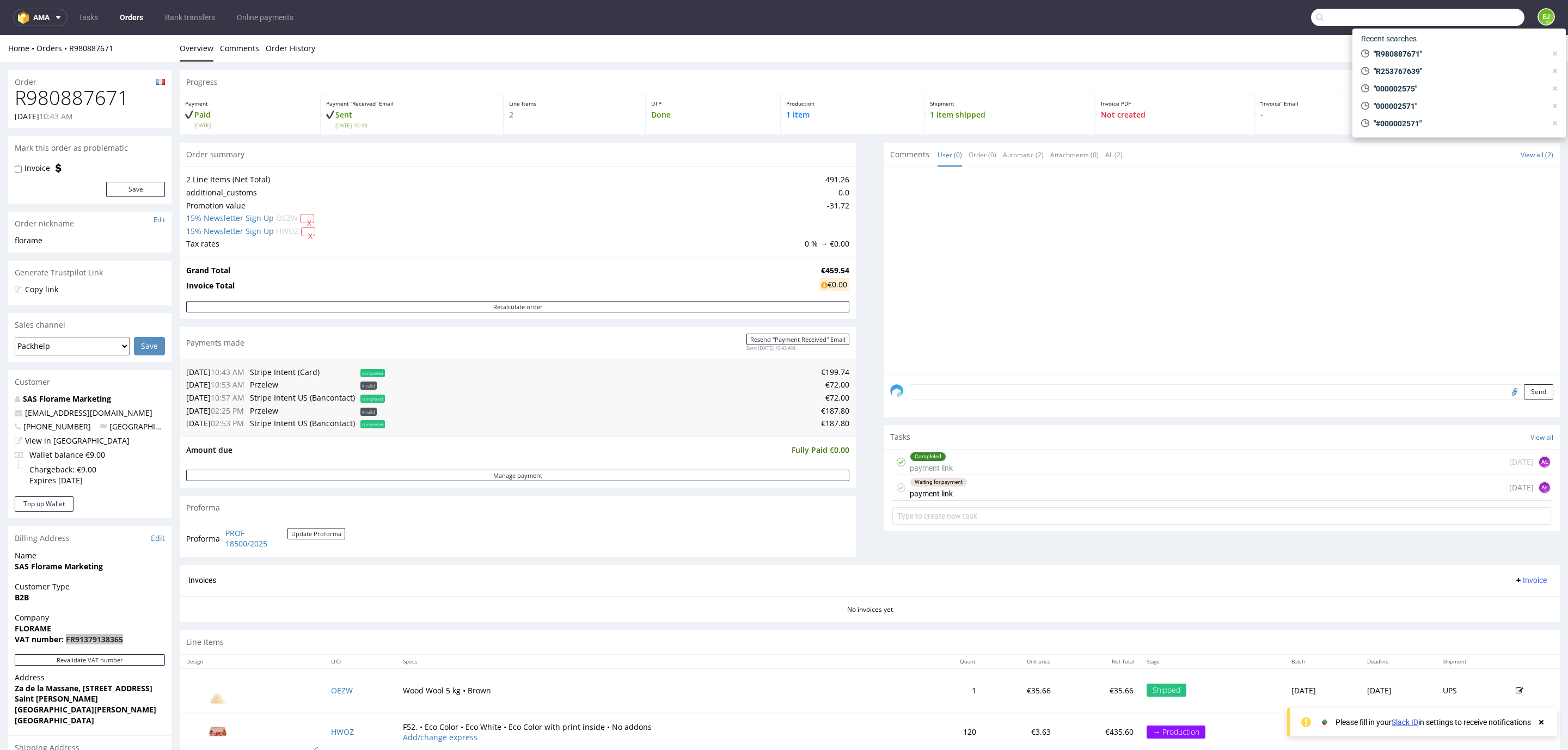
click at [1465, 19] on input "text" at bounding box center [1417, 17] width 214 height 17
paste input "Payment for Invoice R167004887"
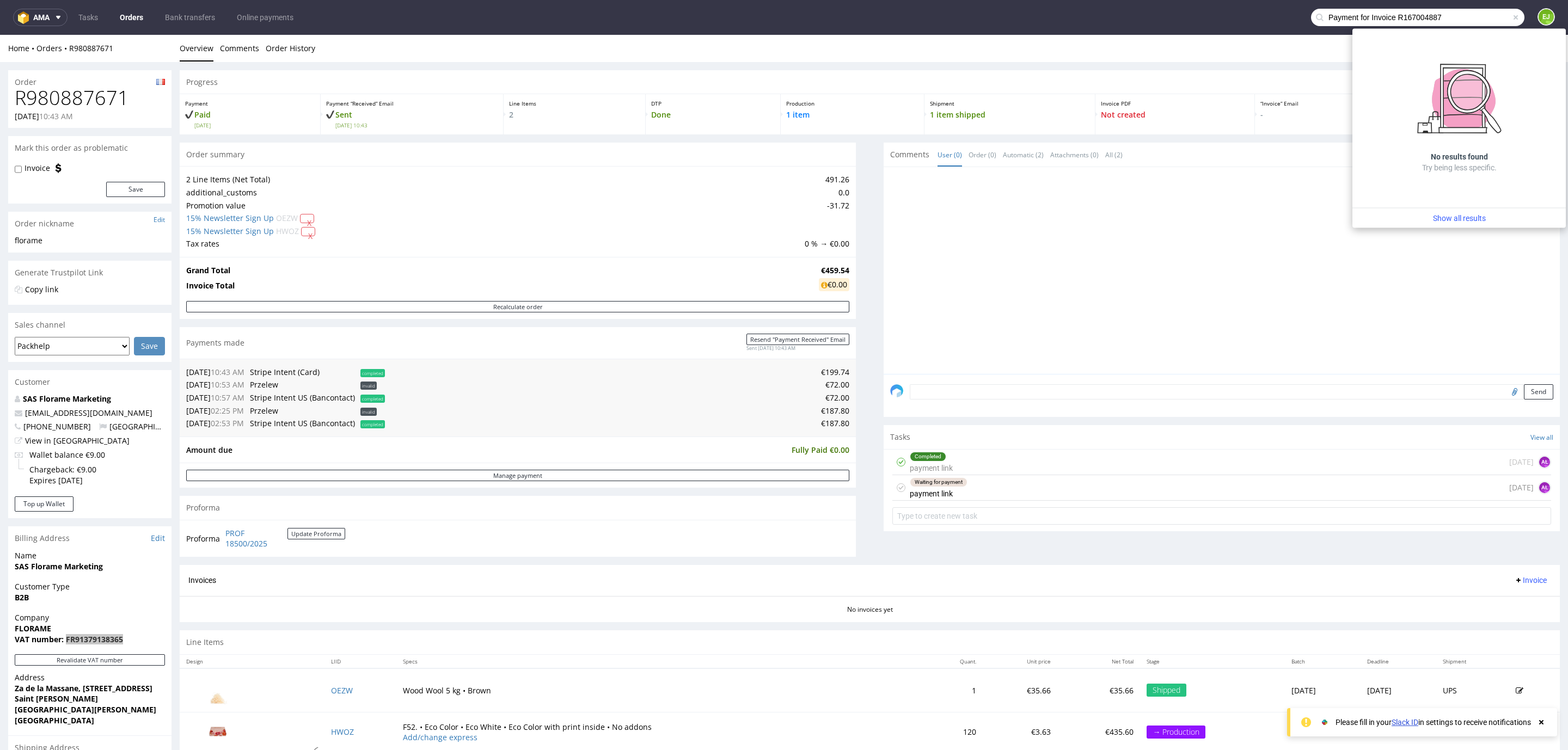
click at [1387, 15] on input "Payment for Invoice R167004887" at bounding box center [1417, 17] width 214 height 17
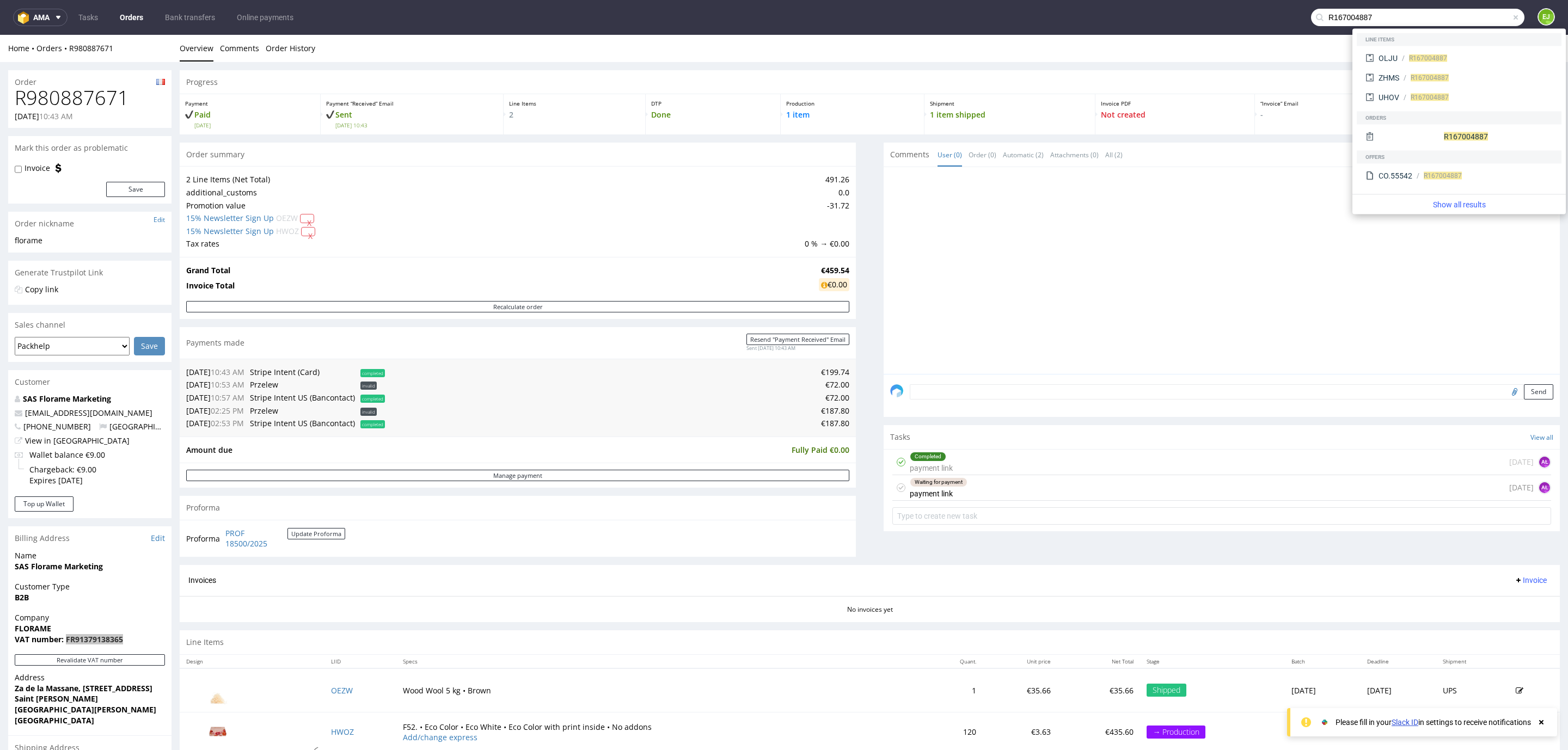
type input "R167004887"
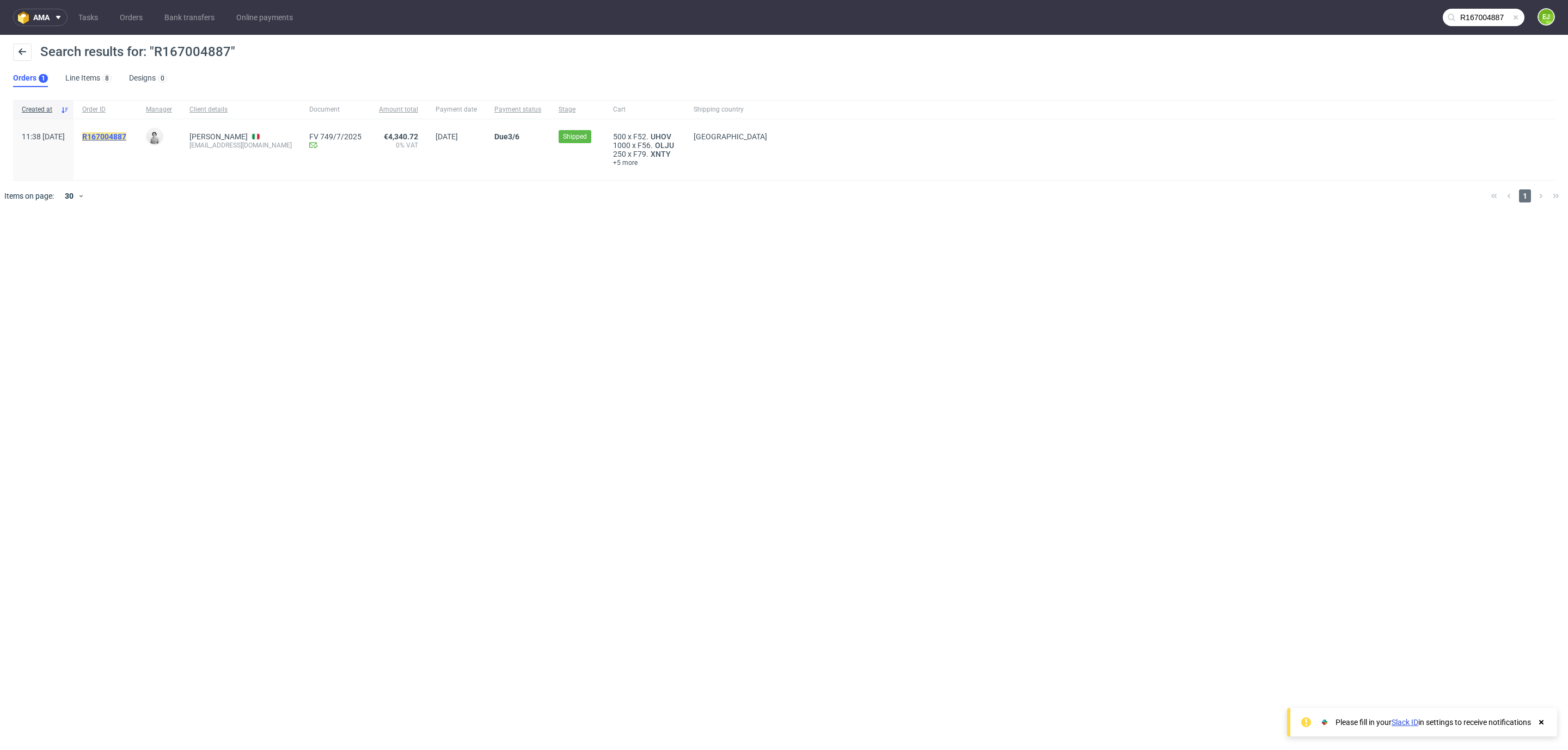
click at [126, 134] on mark "R167004887" at bounding box center [104, 137] width 44 height 9
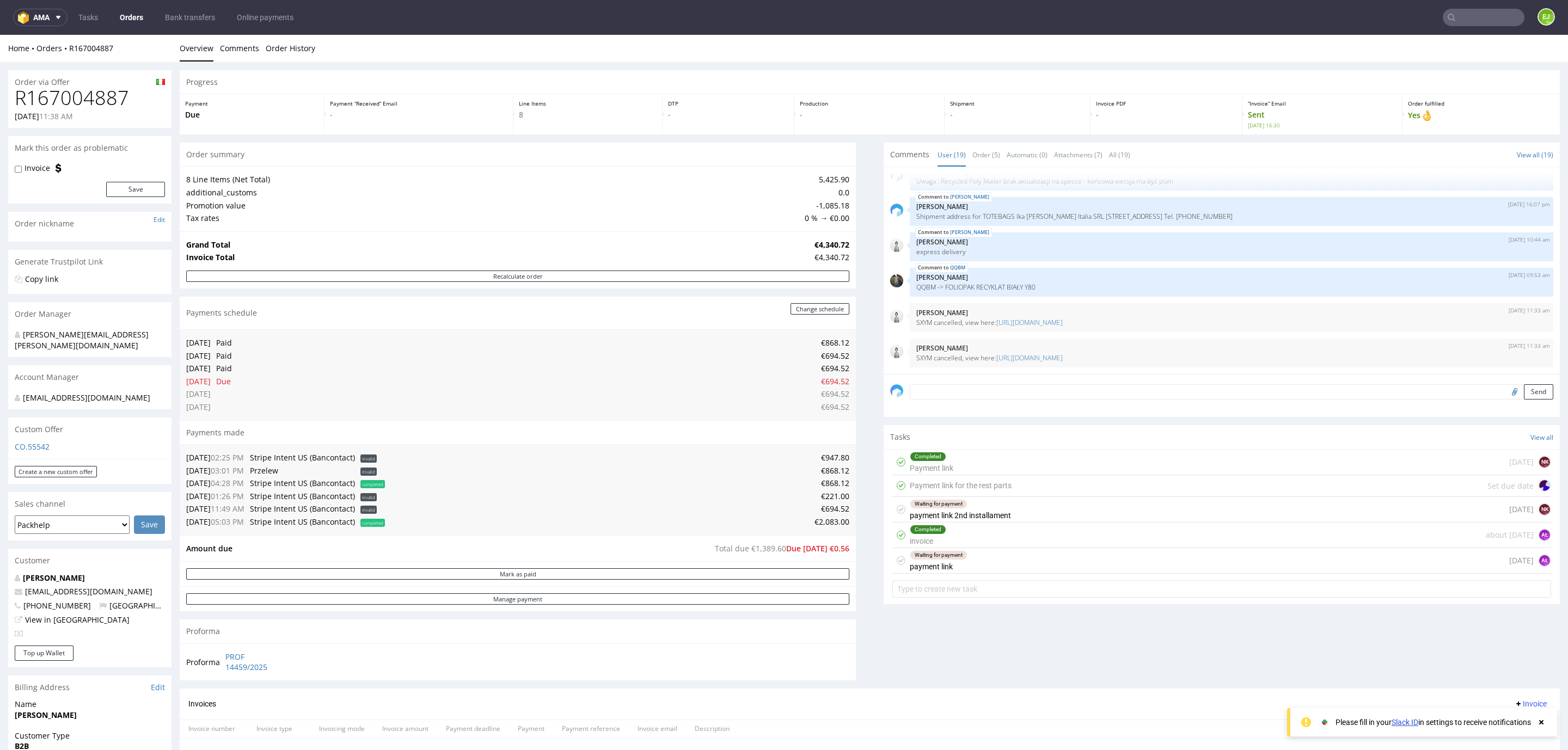
scroll to position [330, 0]
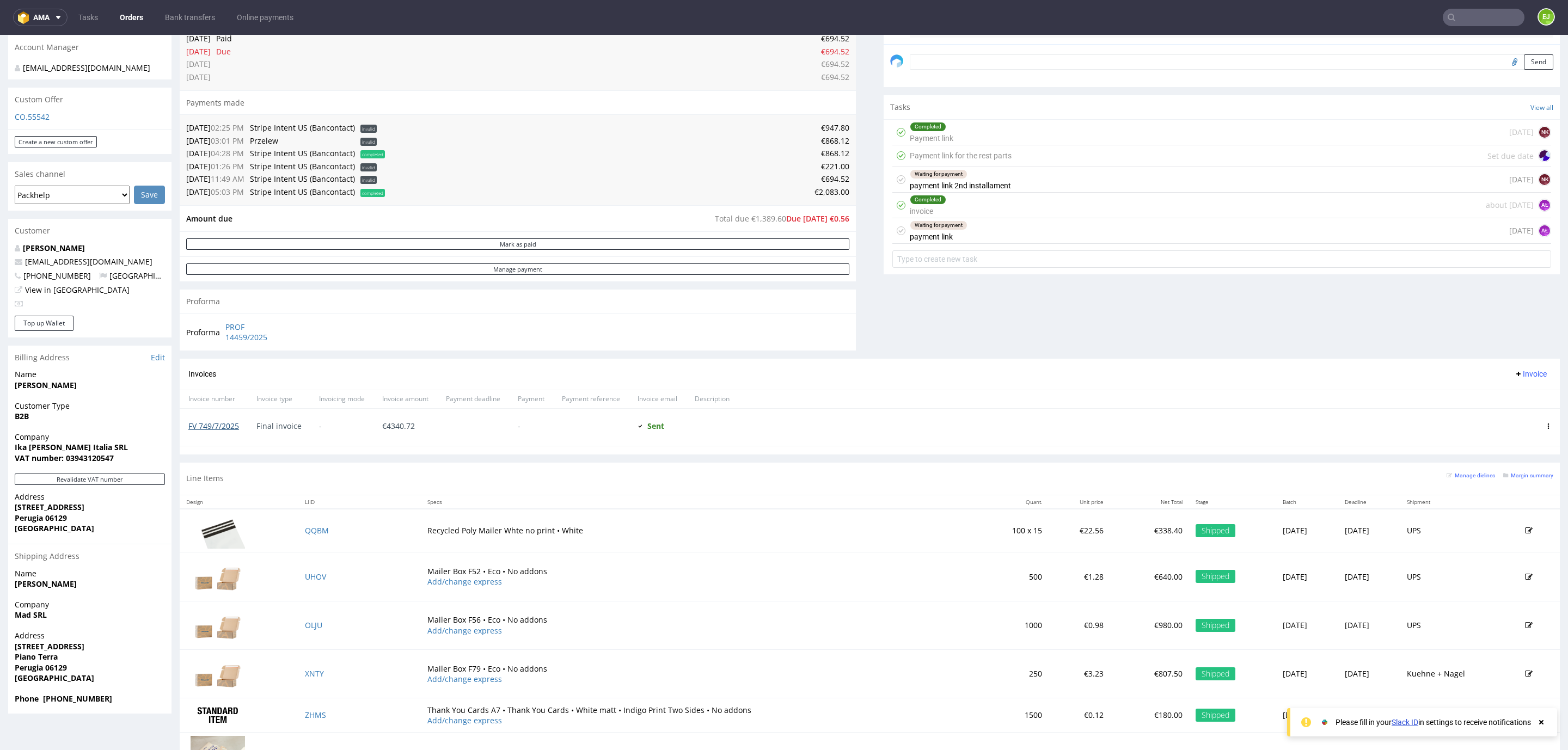
click at [198, 426] on link "FV 749/7/2025" at bounding box center [214, 426] width 51 height 10
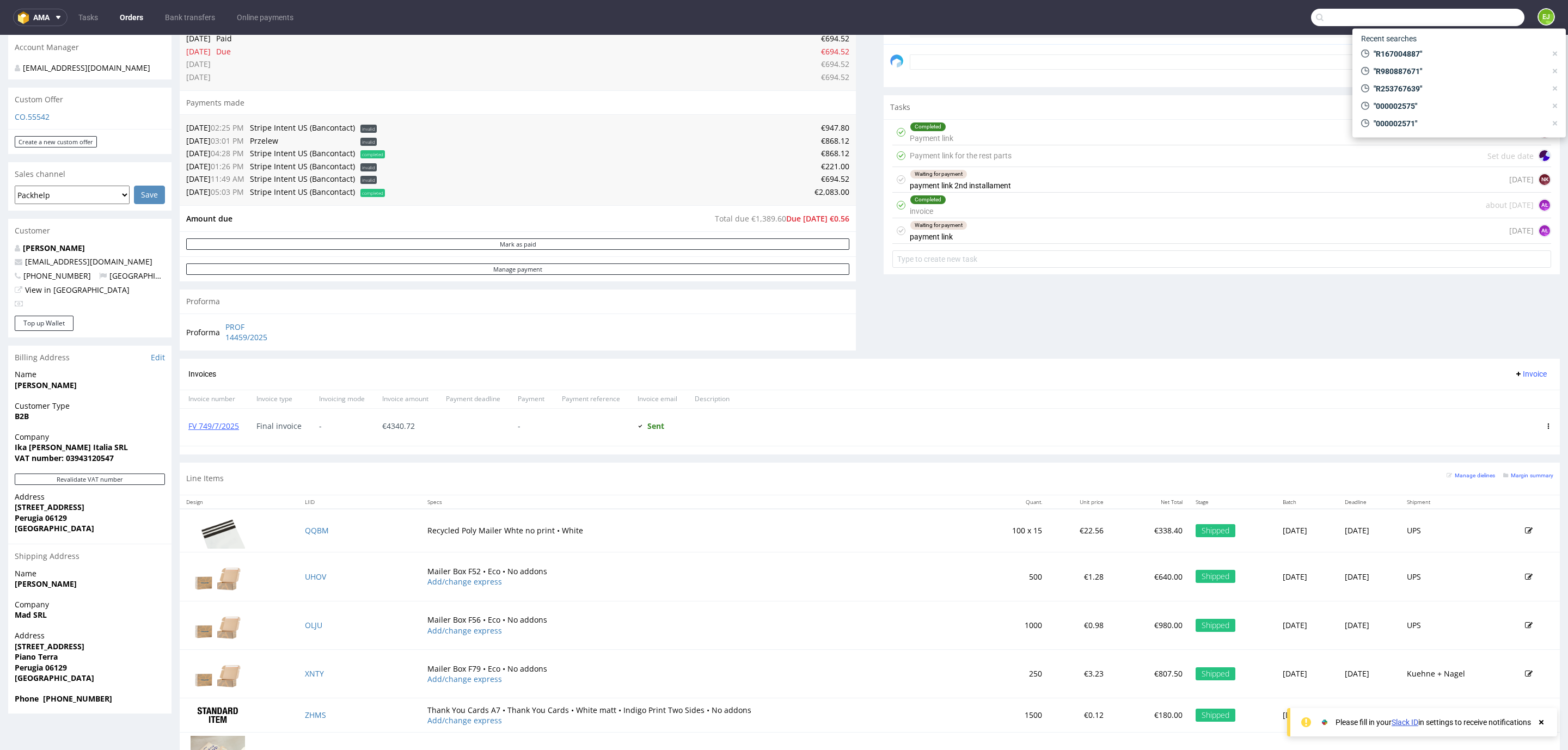
click at [1446, 23] on input "text" at bounding box center [1417, 17] width 214 height 17
type input "R253767639"
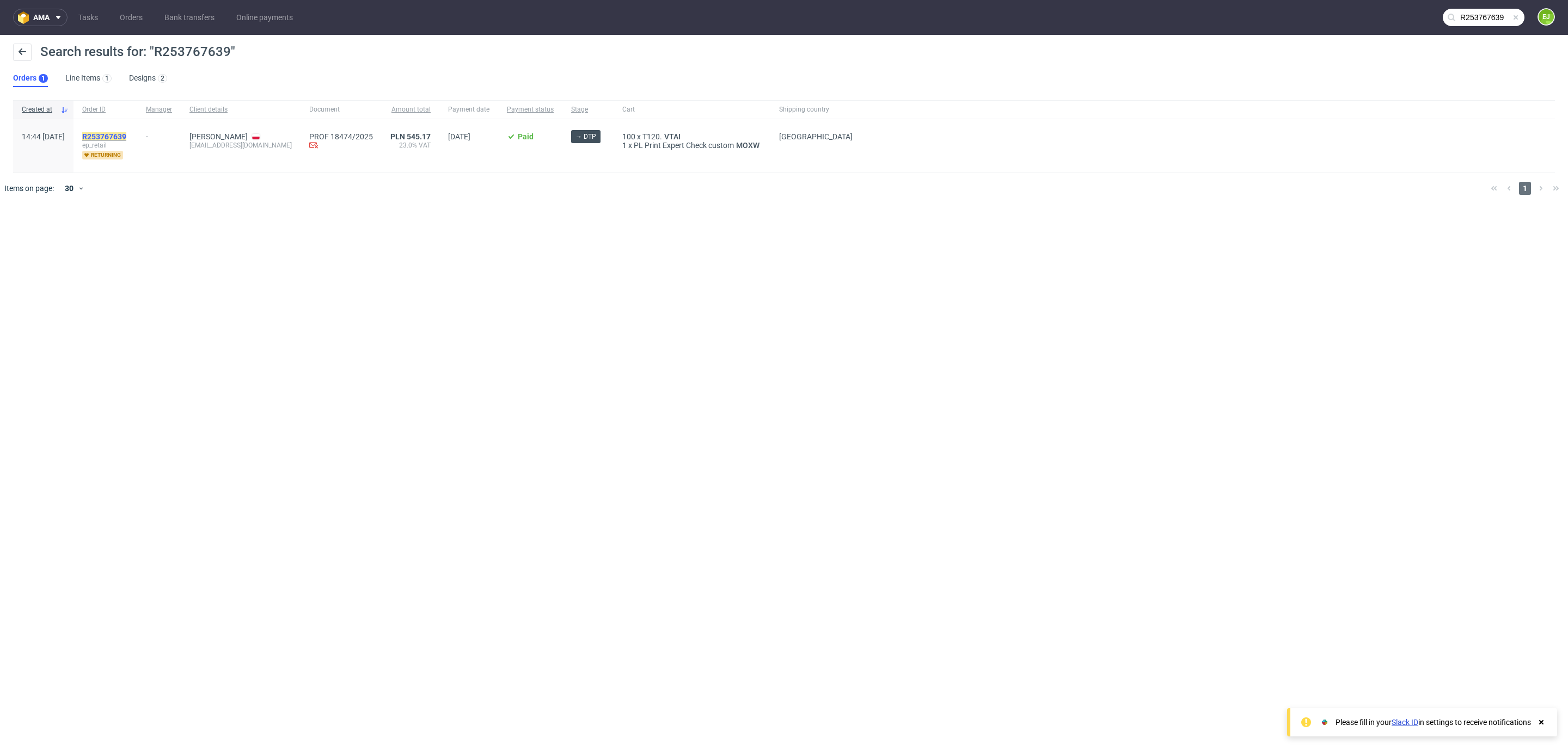
click at [126, 133] on mark "R253767639" at bounding box center [104, 137] width 44 height 9
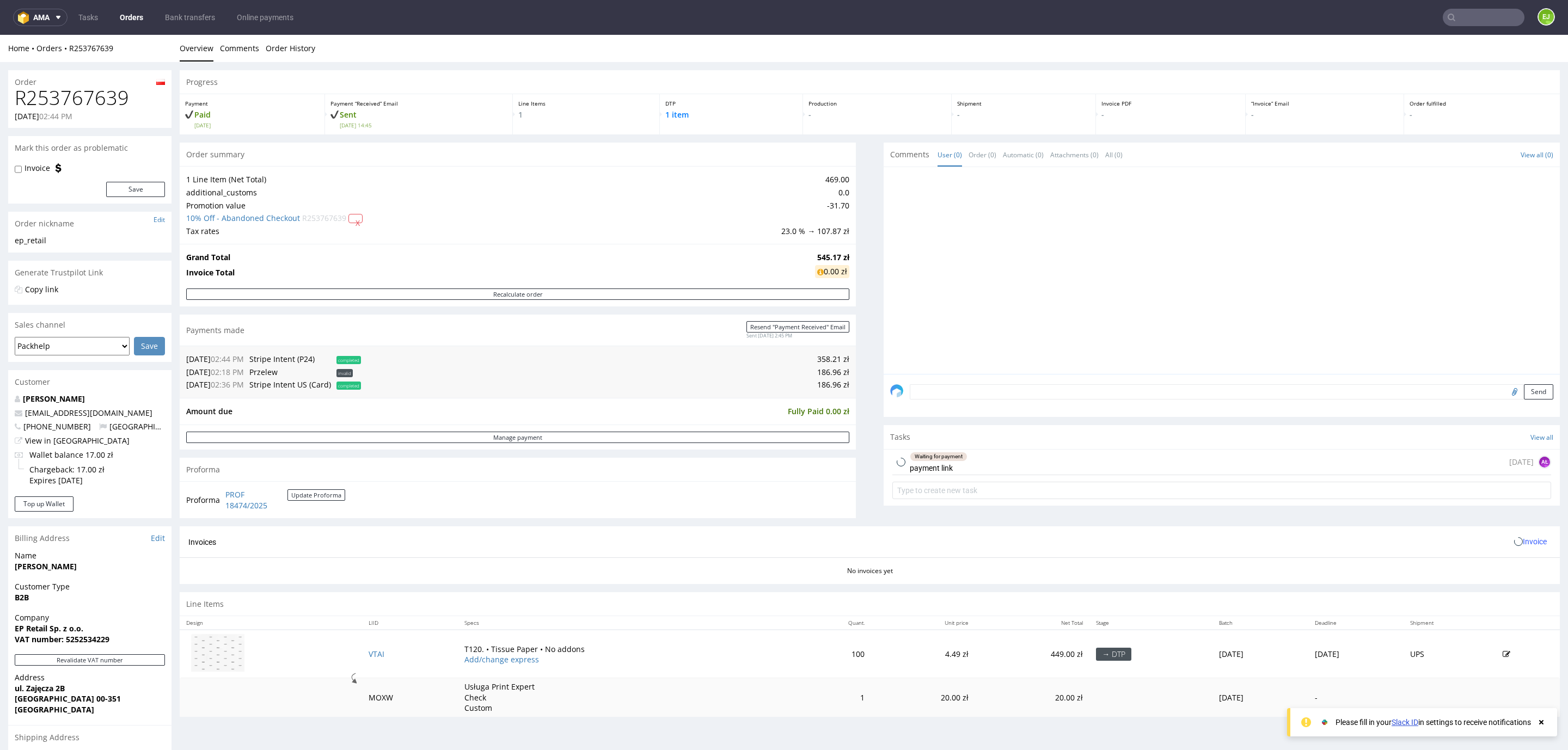
scroll to position [69, 0]
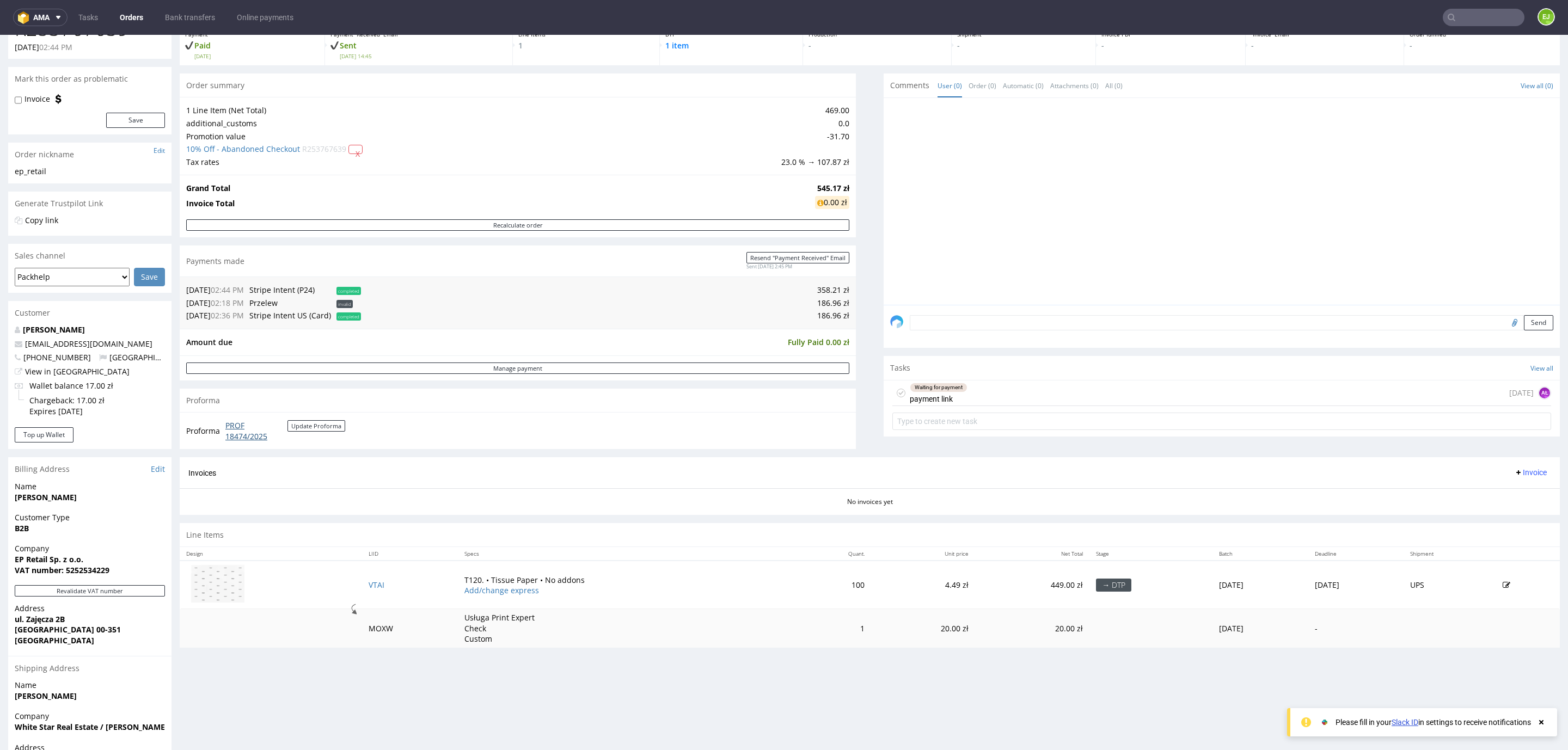
click at [247, 426] on link "PROF 18474/2025" at bounding box center [256, 430] width 62 height 21
